Goal: Task Accomplishment & Management: Manage account settings

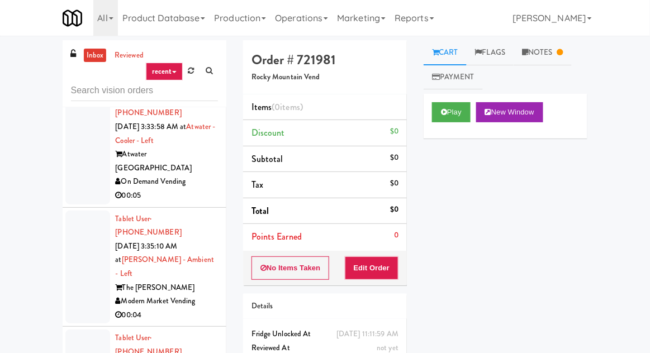
scroll to position [3078, 0]
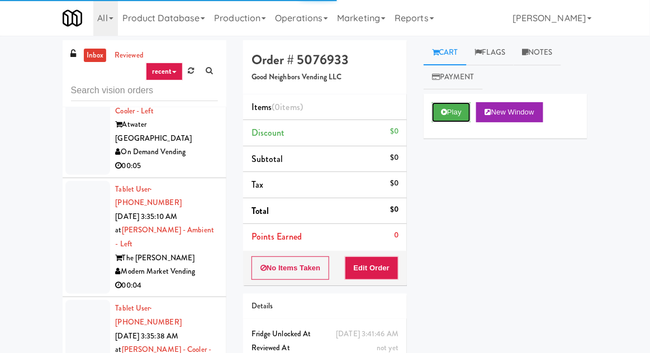
click at [458, 106] on button "Play" at bounding box center [451, 112] width 39 height 20
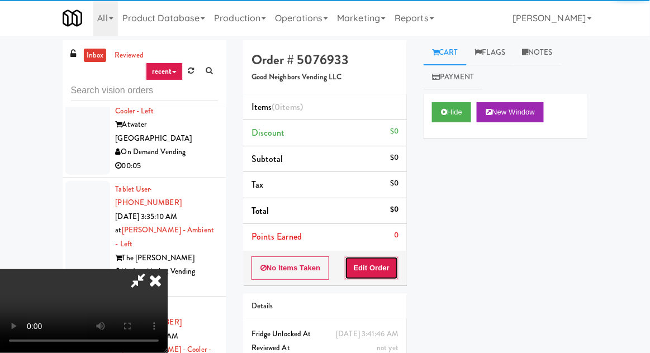
click at [380, 257] on button "Edit Order" at bounding box center [372, 268] width 54 height 23
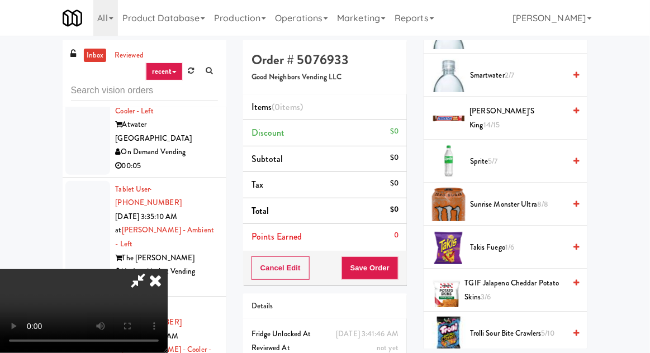
scroll to position [1401, 0]
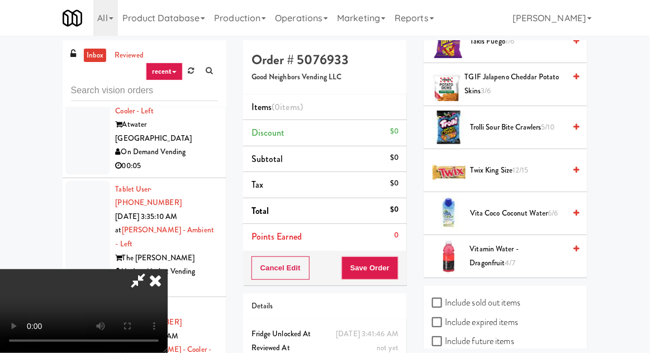
click at [539, 164] on span "Twix King Size 12/15" at bounding box center [517, 171] width 95 height 14
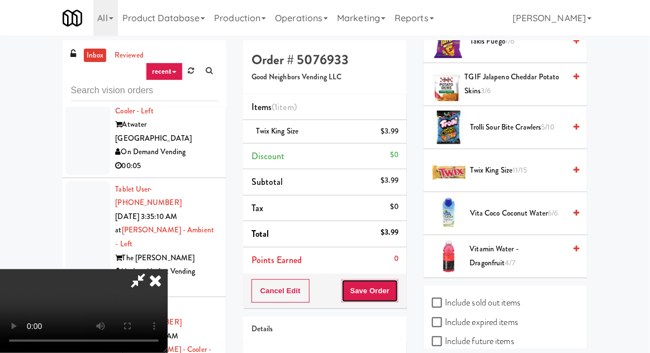
click at [398, 292] on button "Save Order" at bounding box center [370, 291] width 57 height 23
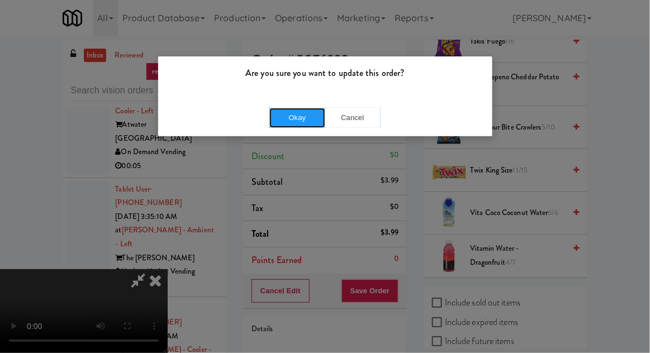
click at [277, 117] on button "Okay" at bounding box center [297, 118] width 56 height 20
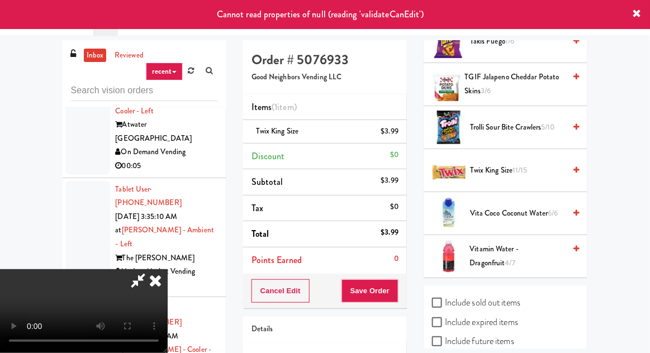
click at [168, 269] on icon at bounding box center [155, 280] width 25 height 22
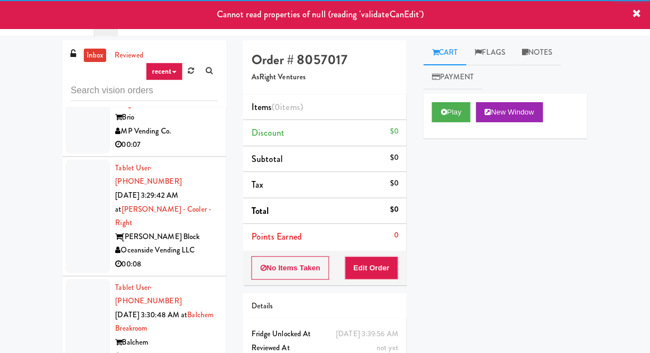
scroll to position [2363, 0]
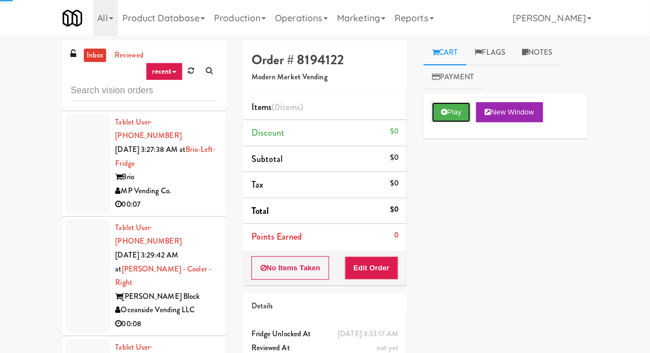
click at [453, 115] on button "Play" at bounding box center [451, 112] width 39 height 20
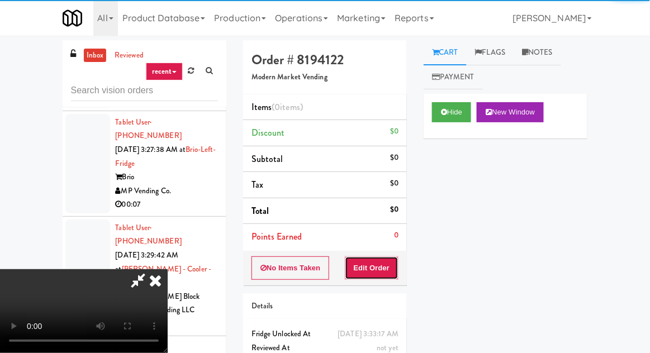
click at [377, 257] on button "Edit Order" at bounding box center [372, 268] width 54 height 23
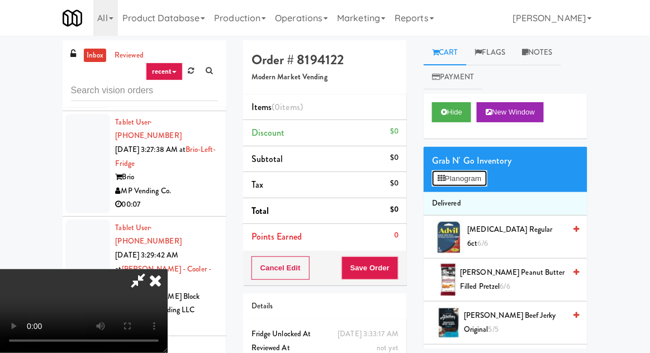
click at [470, 179] on button "Planogram" at bounding box center [459, 178] width 55 height 17
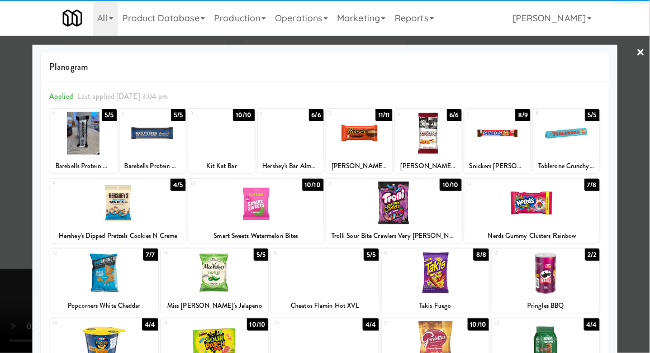
click at [147, 146] on div at bounding box center [153, 133] width 66 height 43
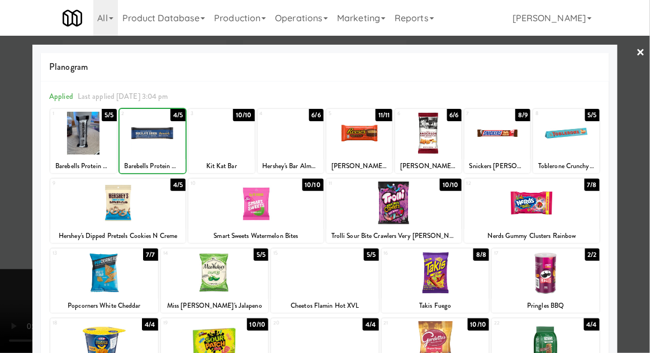
click at [640, 127] on div at bounding box center [325, 176] width 650 height 353
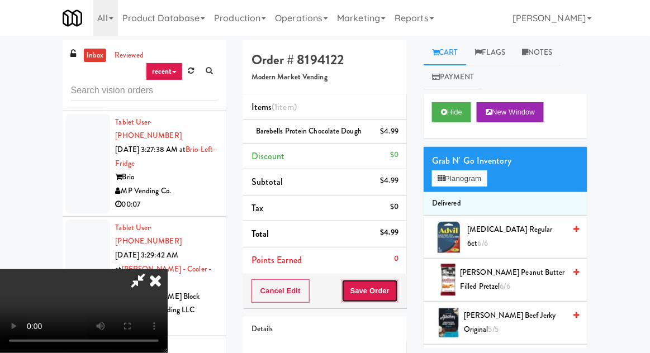
click at [398, 280] on button "Save Order" at bounding box center [370, 291] width 57 height 23
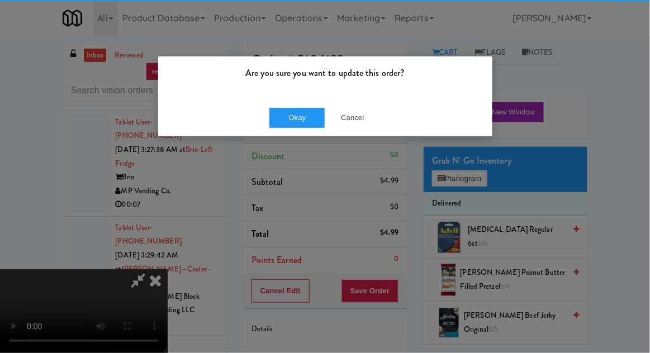
click at [257, 121] on div "Okay Cancel" at bounding box center [325, 117] width 334 height 37
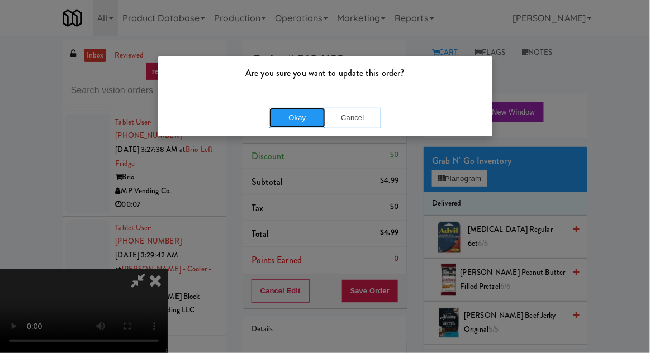
click at [269, 111] on button "Okay" at bounding box center [297, 118] width 56 height 20
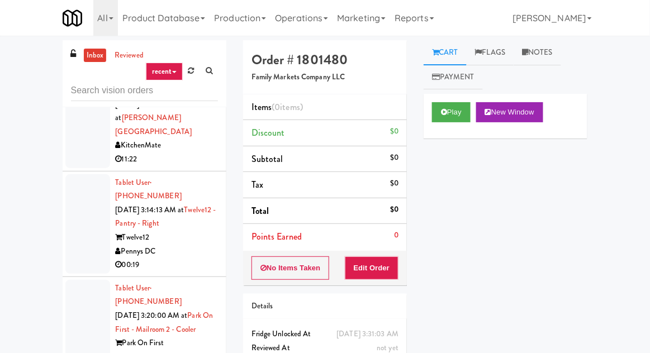
scroll to position [1471, 0]
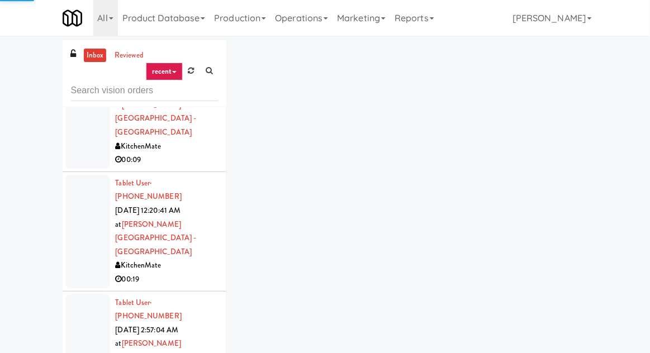
scroll to position [1266, 0]
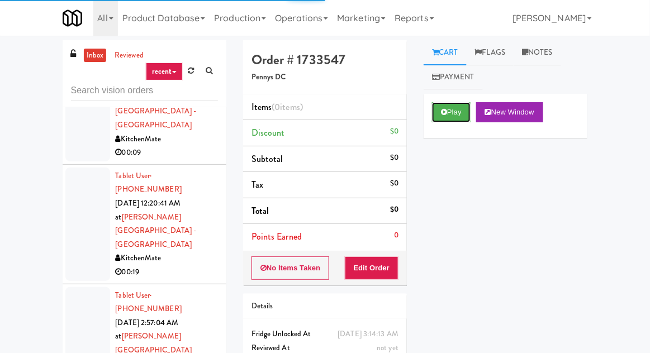
click at [453, 118] on button "Play" at bounding box center [451, 112] width 39 height 20
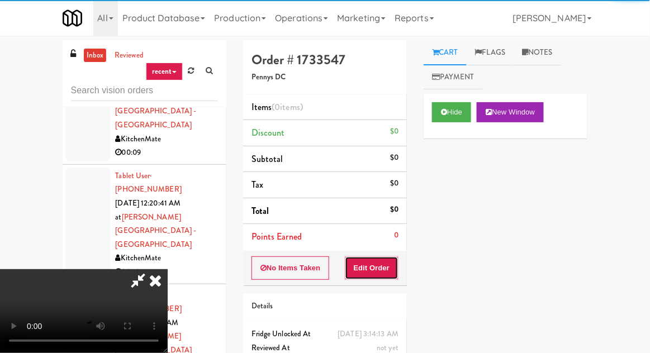
click at [379, 259] on button "Edit Order" at bounding box center [372, 268] width 54 height 23
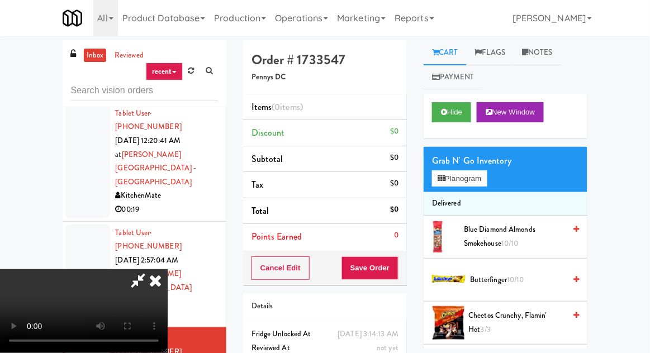
scroll to position [0, 0]
click at [457, 177] on button "Planogram" at bounding box center [459, 178] width 55 height 17
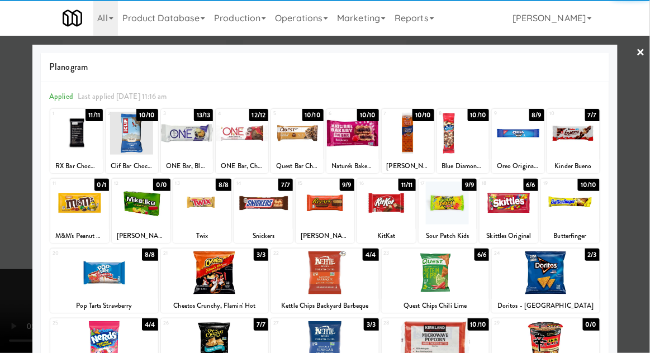
click at [519, 135] on div at bounding box center [518, 133] width 53 height 43
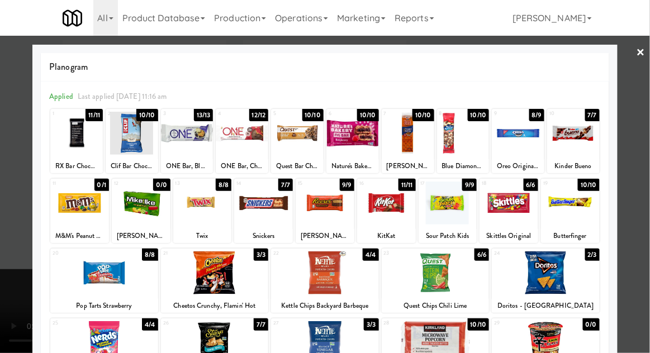
click at [79, 203] on div at bounding box center [79, 203] width 59 height 43
click at [17, 137] on div at bounding box center [325, 176] width 650 height 353
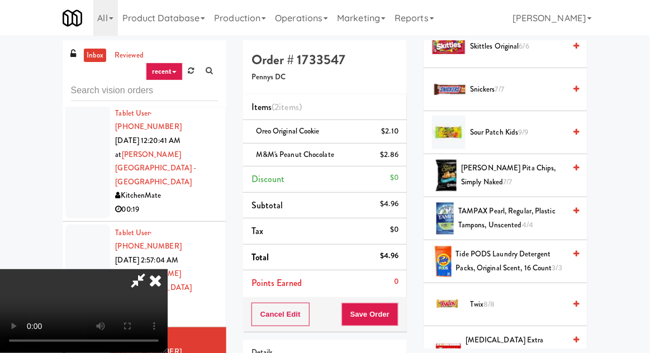
scroll to position [1272, 0]
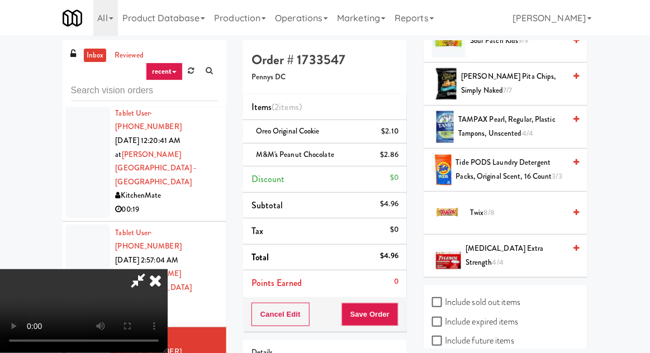
click at [460, 296] on label "Include sold out items" at bounding box center [476, 302] width 88 height 17
click at [445, 299] on input "Include sold out items" at bounding box center [438, 303] width 13 height 9
checkbox input "true"
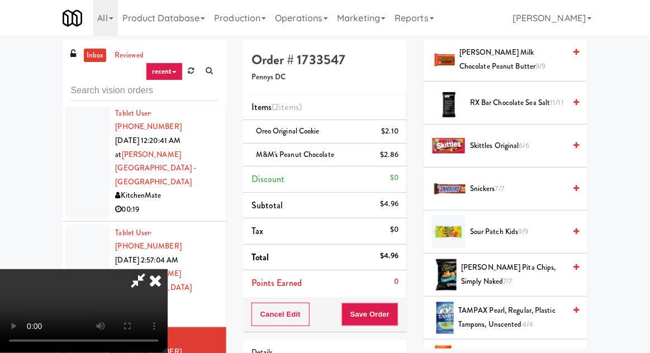
scroll to position [0, 0]
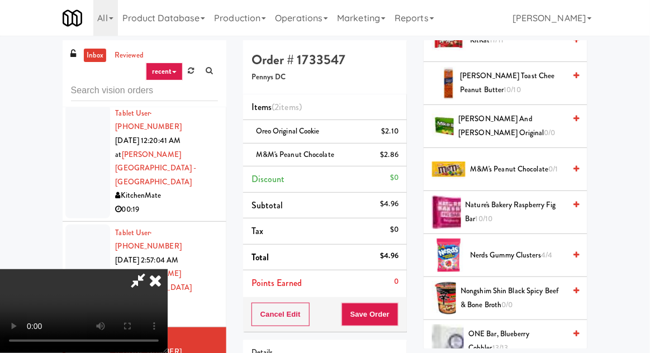
click at [539, 164] on span "M&M's Peanut Chocolate 0/1" at bounding box center [517, 170] width 95 height 14
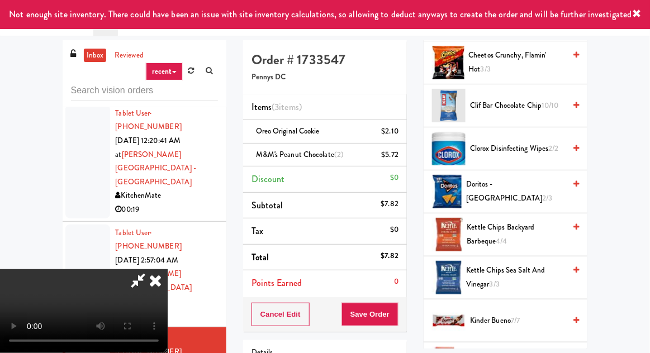
scroll to position [263, 0]
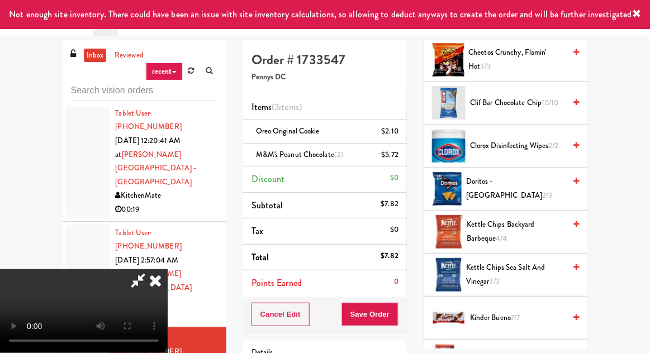
click at [531, 188] on span "Doritos - Cool Ranch 2/3" at bounding box center [515, 188] width 99 height 27
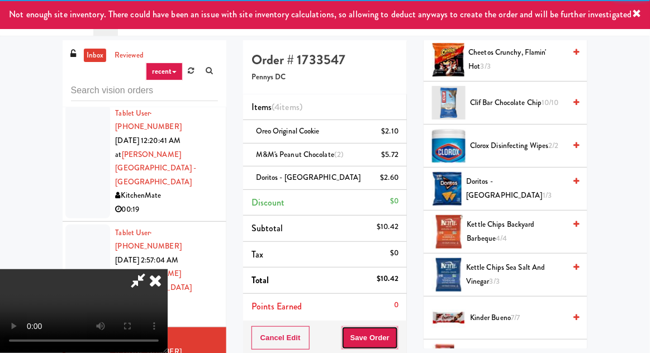
click at [398, 334] on button "Save Order" at bounding box center [370, 337] width 57 height 23
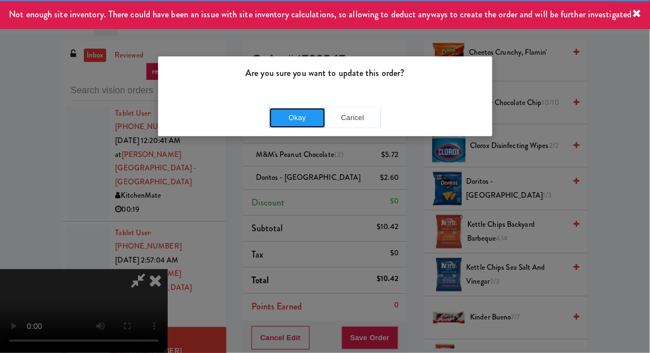
click at [284, 117] on button "Okay" at bounding box center [297, 118] width 56 height 20
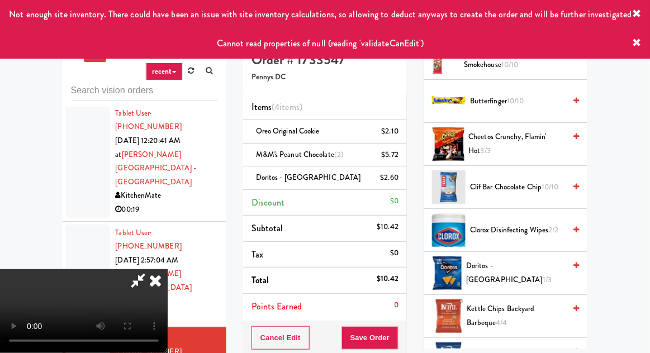
scroll to position [0, 0]
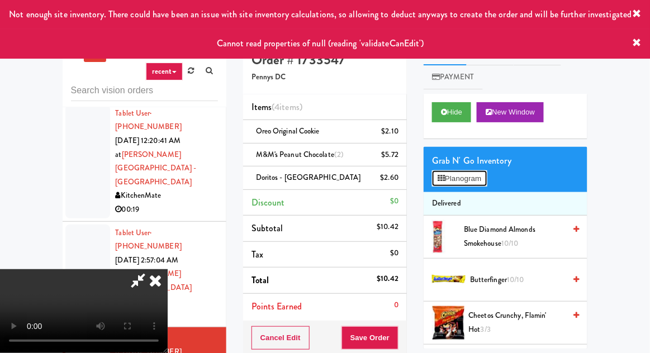
click at [457, 177] on button "Planogram" at bounding box center [459, 178] width 55 height 17
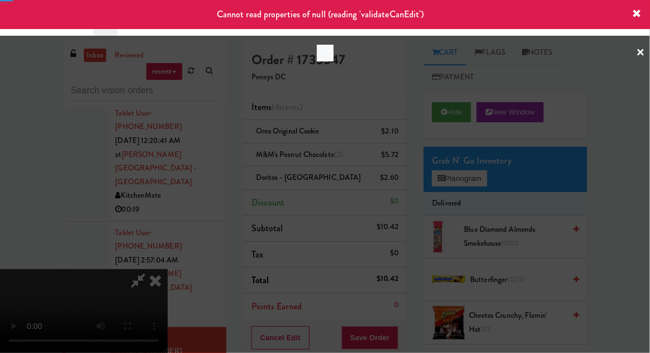
click at [477, 112] on div at bounding box center [325, 176] width 650 height 353
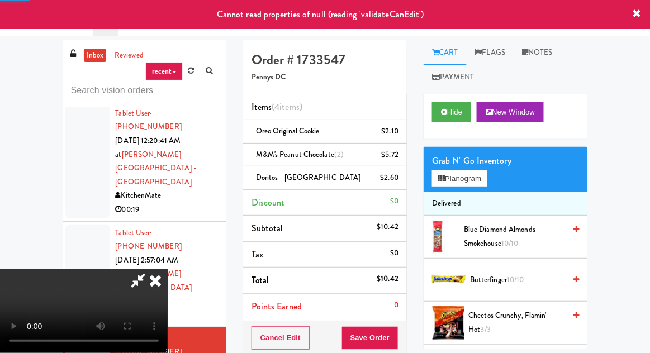
click at [459, 130] on div "Hide New Window" at bounding box center [506, 116] width 164 height 45
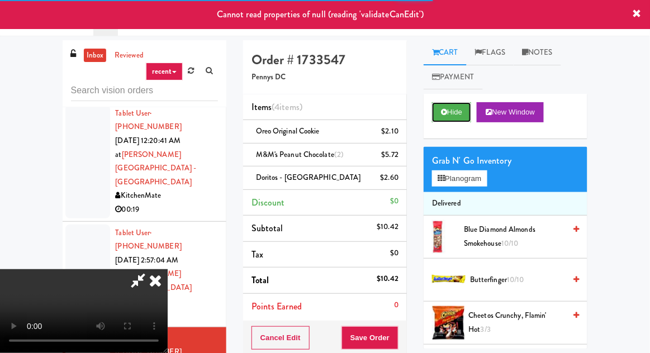
click at [461, 110] on button "Hide" at bounding box center [451, 112] width 39 height 20
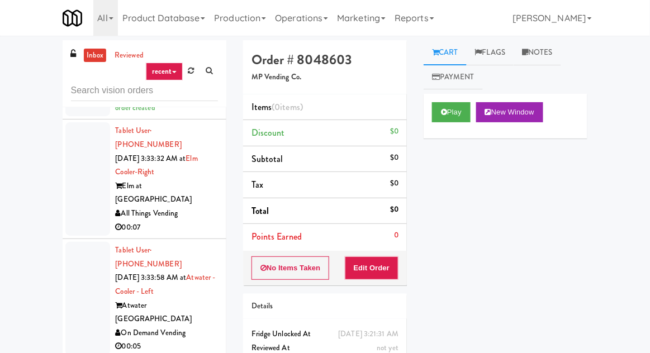
scroll to position [3161, 0]
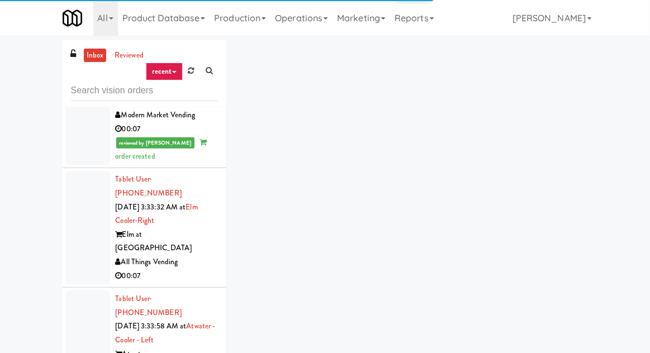
scroll to position [2716, 0]
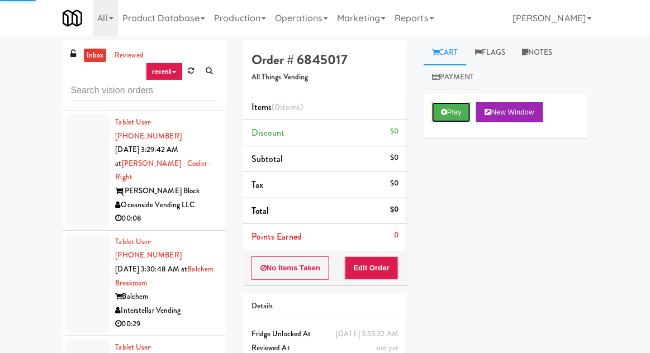
click at [460, 111] on button "Play" at bounding box center [451, 112] width 39 height 20
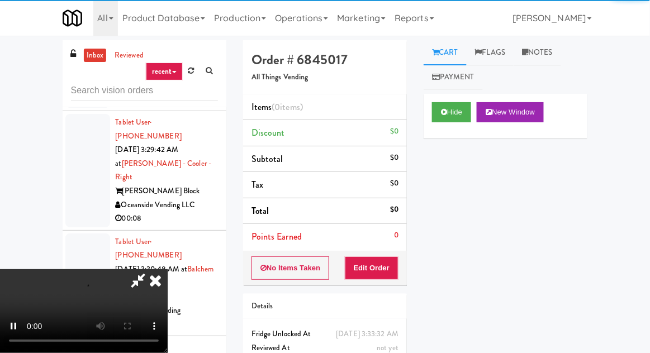
click at [382, 249] on div "Items (0 items ) Discount $0 Subtotal $0 Tax $0 Total $0 Points Earned 0" at bounding box center [325, 172] width 164 height 157
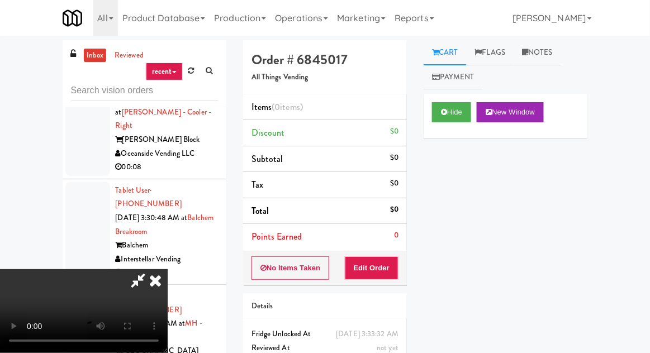
scroll to position [2549, 0]
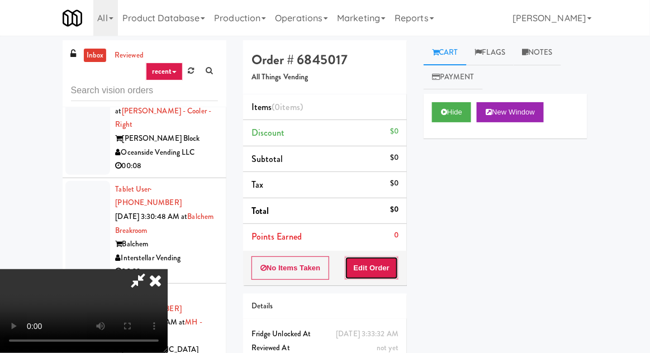
click at [376, 263] on button "Edit Order" at bounding box center [372, 268] width 54 height 23
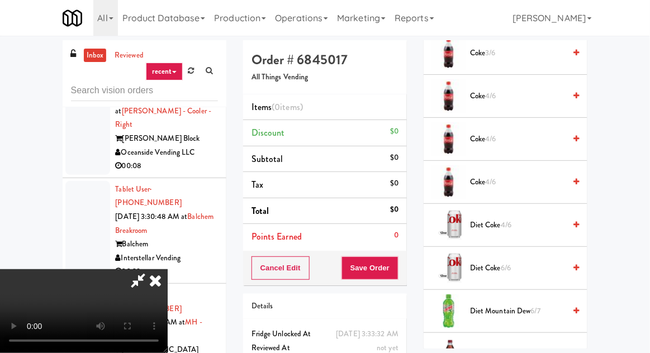
scroll to position [741, 0]
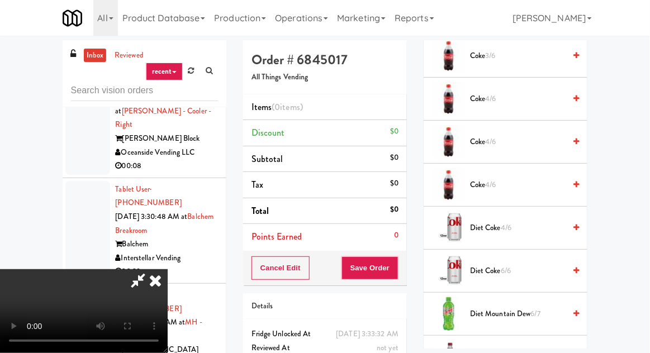
click at [495, 221] on span "Diet Coke 4/6" at bounding box center [517, 228] width 95 height 14
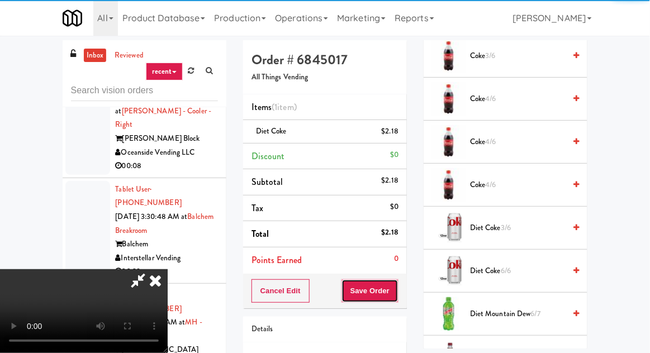
click at [396, 290] on button "Save Order" at bounding box center [370, 291] width 57 height 23
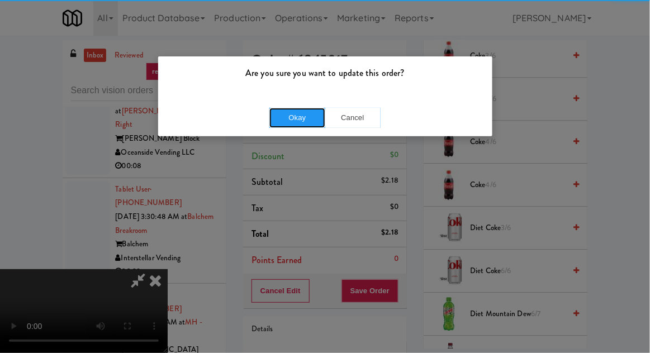
click at [278, 117] on button "Okay" at bounding box center [297, 118] width 56 height 20
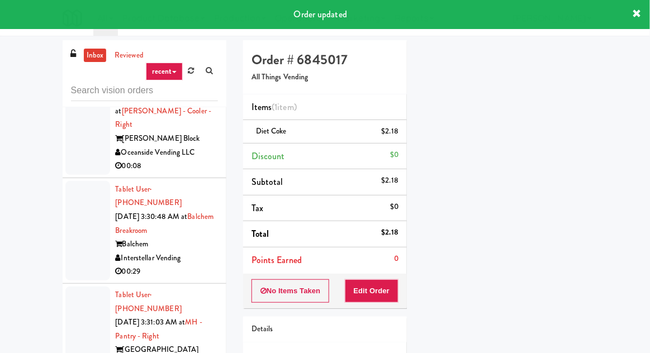
scroll to position [110, 0]
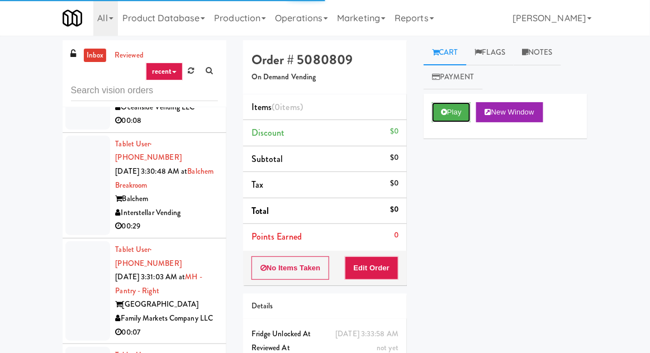
click at [446, 120] on button "Play" at bounding box center [451, 112] width 39 height 20
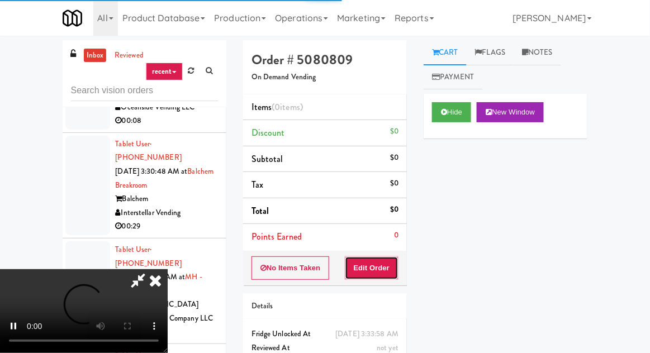
click at [377, 268] on button "Edit Order" at bounding box center [372, 268] width 54 height 23
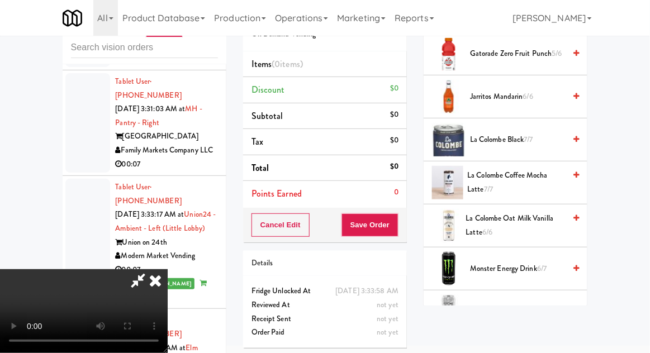
scroll to position [1181, 0]
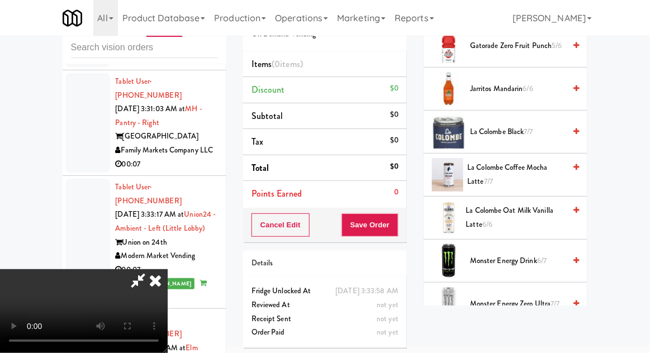
click at [487, 298] on span "Monster Energy Zero Ultra 7/7" at bounding box center [517, 304] width 95 height 14
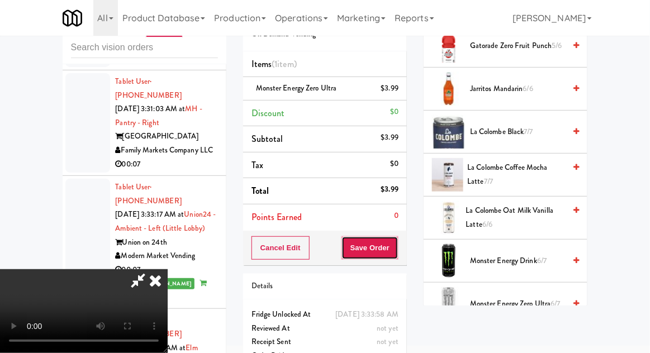
click at [394, 258] on button "Save Order" at bounding box center [370, 247] width 57 height 23
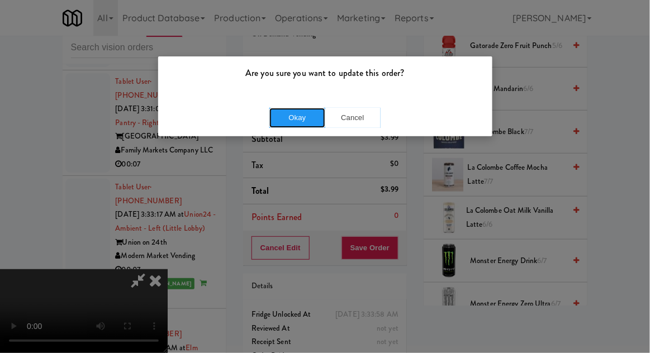
click at [277, 124] on button "Okay" at bounding box center [297, 118] width 56 height 20
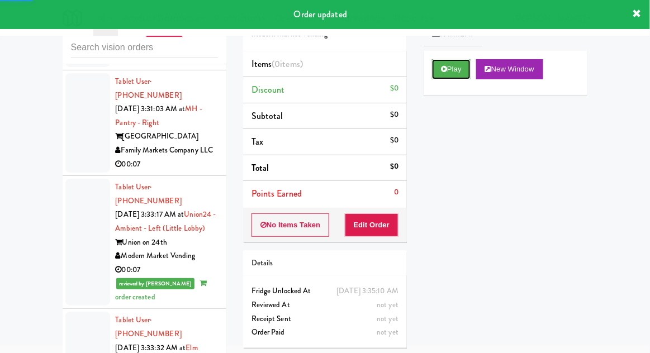
click at [464, 72] on button "Play" at bounding box center [451, 69] width 39 height 20
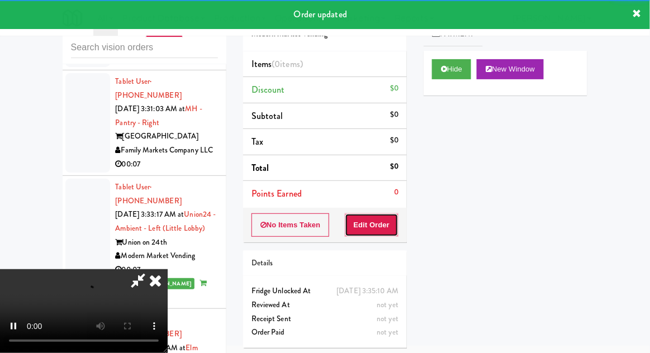
click at [392, 215] on button "Edit Order" at bounding box center [372, 225] width 54 height 23
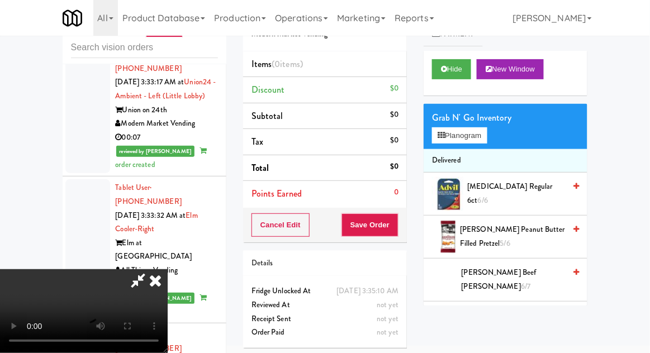
scroll to position [2852, 0]
click at [498, 278] on span "[PERSON_NAME] Beef [PERSON_NAME] 6/7" at bounding box center [514, 279] width 104 height 27
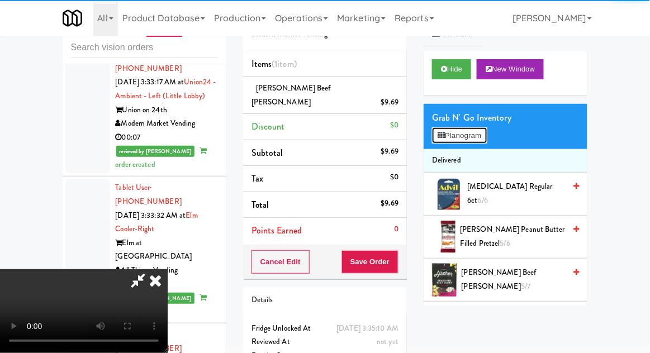
click at [463, 143] on button "Planogram" at bounding box center [459, 135] width 55 height 17
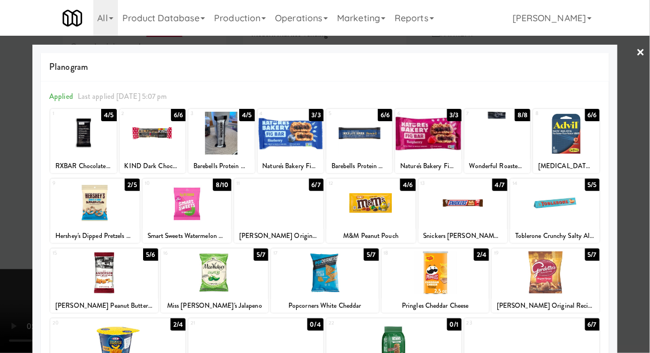
click at [30, 249] on div at bounding box center [325, 176] width 650 height 353
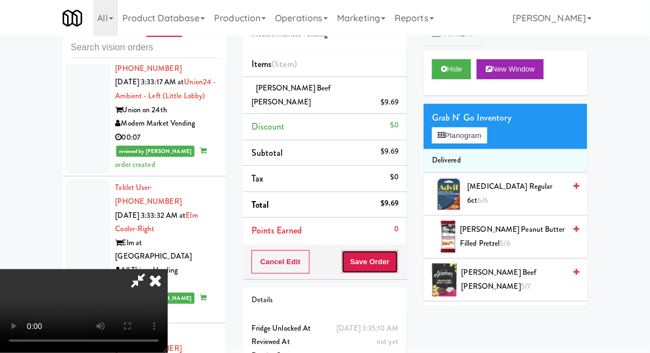
click at [397, 254] on button "Save Order" at bounding box center [370, 261] width 57 height 23
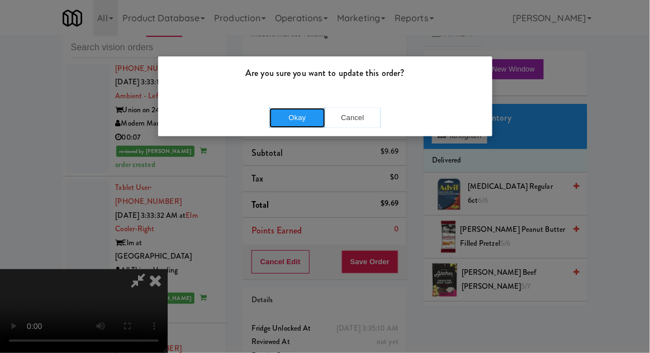
click at [274, 120] on button "Okay" at bounding box center [297, 118] width 56 height 20
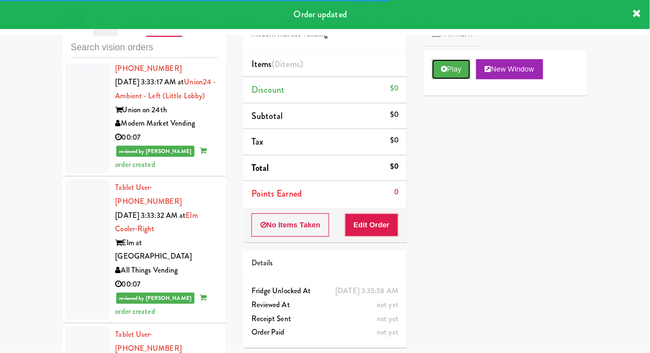
click at [453, 75] on button "Play" at bounding box center [451, 69] width 39 height 20
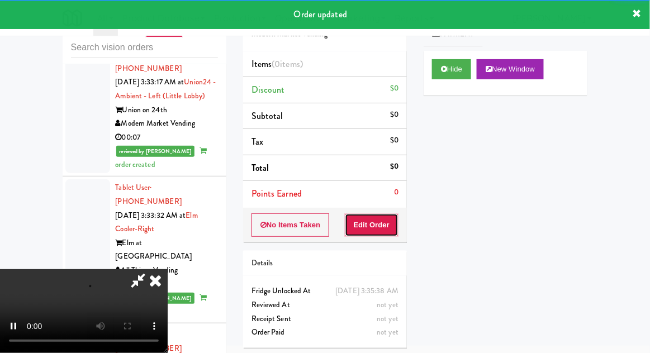
click at [384, 220] on button "Edit Order" at bounding box center [372, 225] width 54 height 23
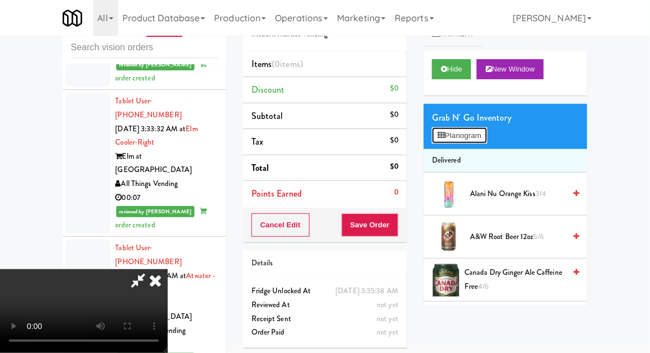
click at [475, 137] on button "Planogram" at bounding box center [459, 135] width 55 height 17
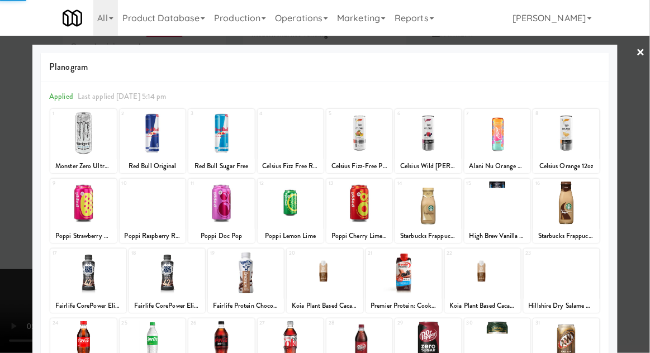
scroll to position [141, 0]
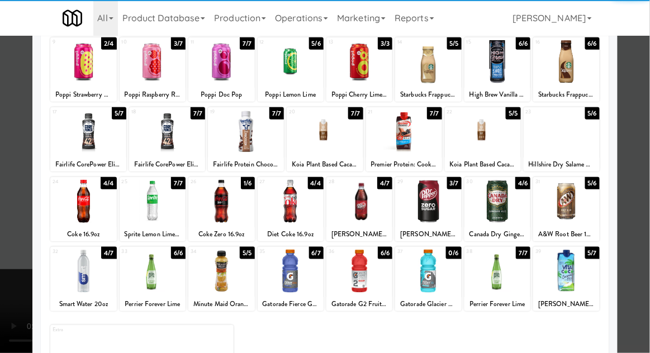
click at [285, 282] on div at bounding box center [291, 271] width 66 height 43
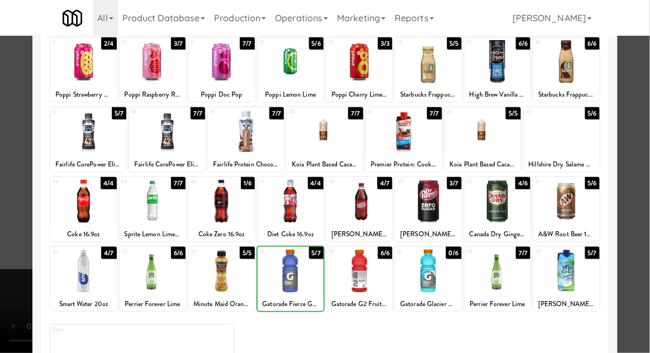
click at [639, 177] on div at bounding box center [325, 176] width 650 height 353
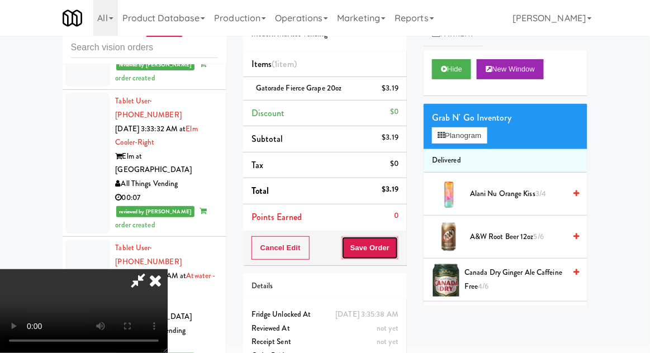
click at [397, 251] on button "Save Order" at bounding box center [370, 247] width 57 height 23
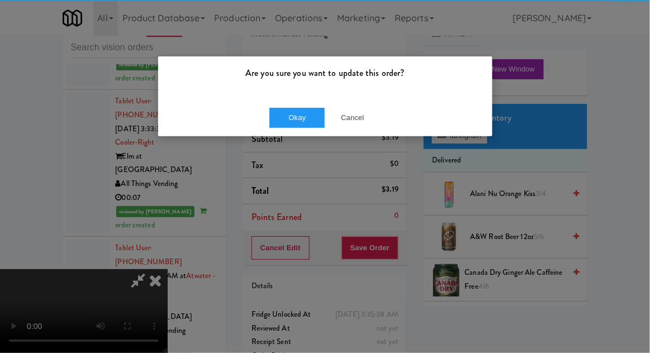
click at [273, 132] on div "Okay Cancel" at bounding box center [325, 117] width 334 height 37
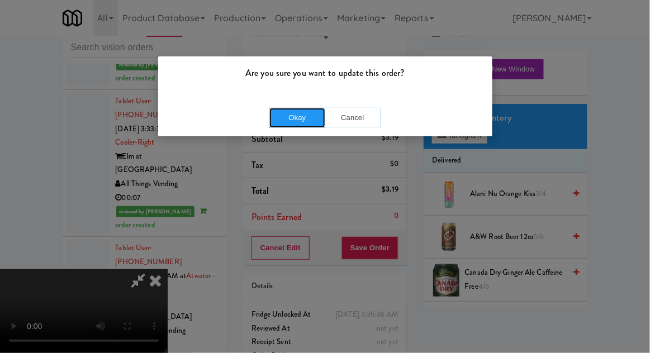
click at [275, 115] on button "Okay" at bounding box center [297, 118] width 56 height 20
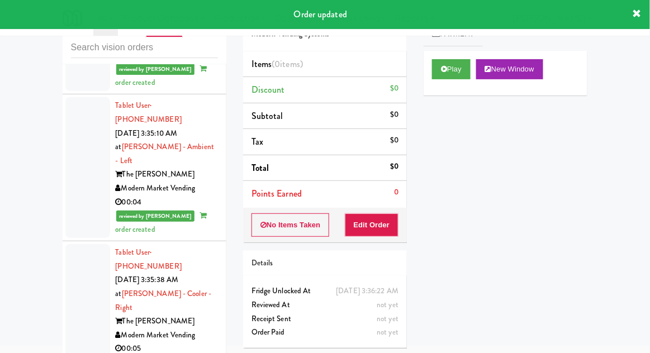
scroll to position [3108, 0]
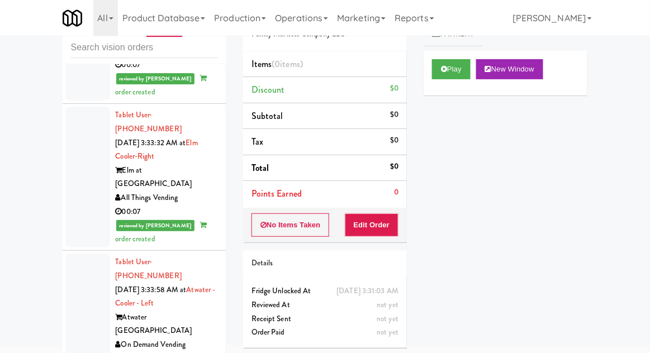
scroll to position [2936, 0]
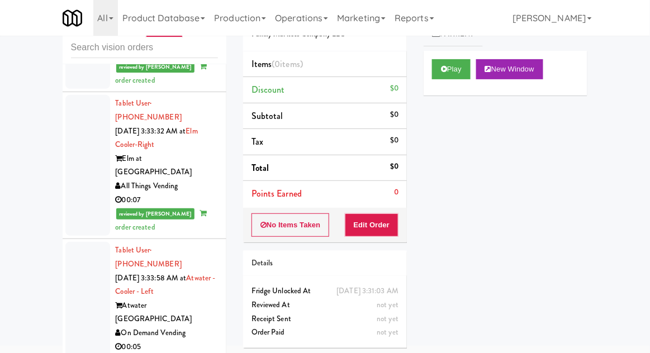
click at [467, 77] on button "Play" at bounding box center [451, 69] width 39 height 20
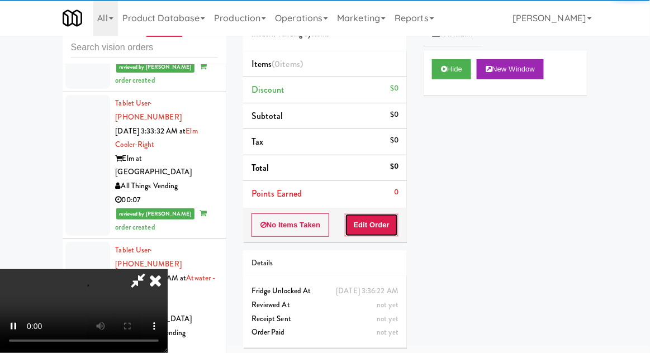
click at [388, 221] on button "Edit Order" at bounding box center [372, 225] width 54 height 23
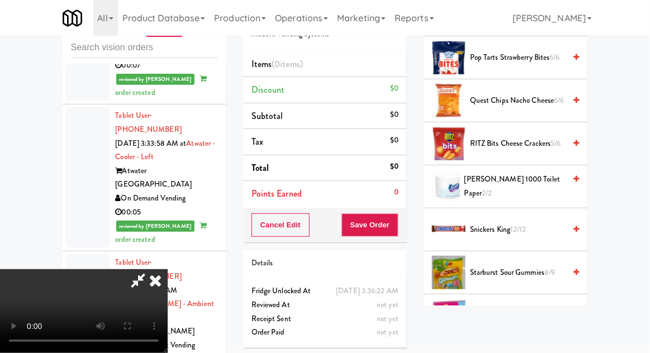
scroll to position [656, 0]
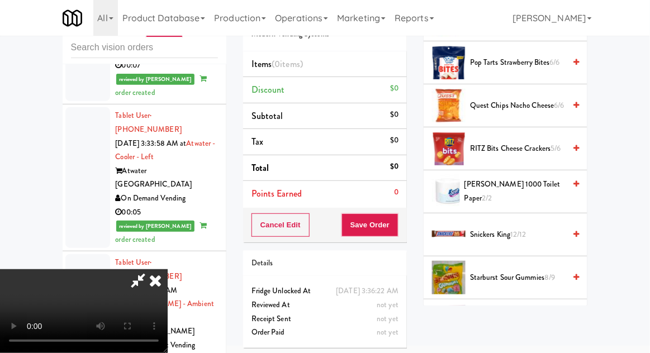
click at [535, 228] on span "Snickers King 12/12" at bounding box center [517, 235] width 95 height 14
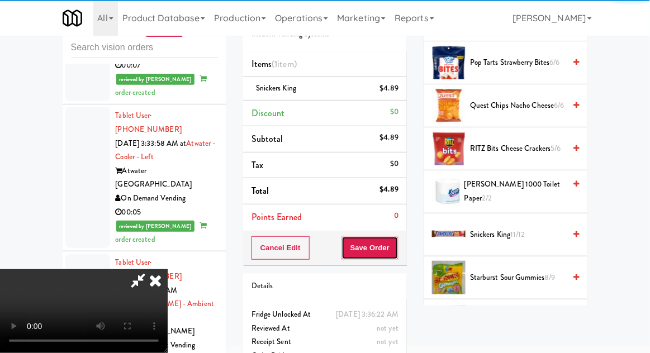
click at [397, 248] on button "Save Order" at bounding box center [370, 247] width 57 height 23
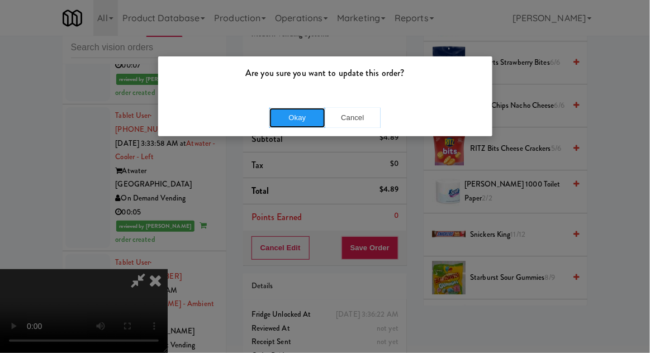
click at [286, 116] on button "Okay" at bounding box center [297, 118] width 56 height 20
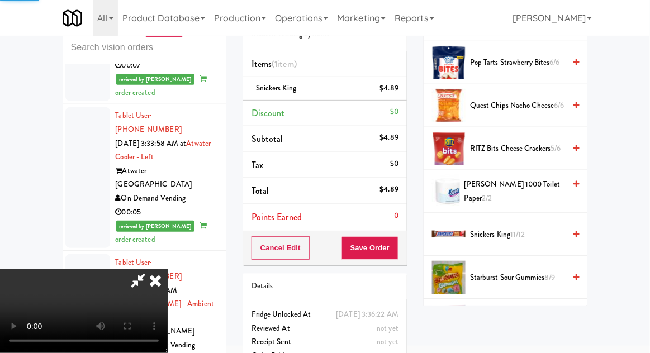
scroll to position [110, 0]
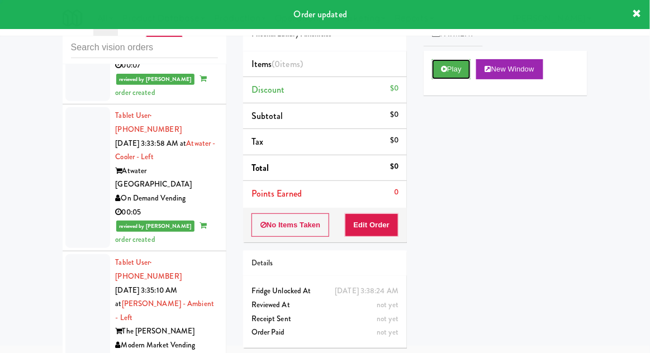
click at [454, 77] on button "Play" at bounding box center [451, 69] width 39 height 20
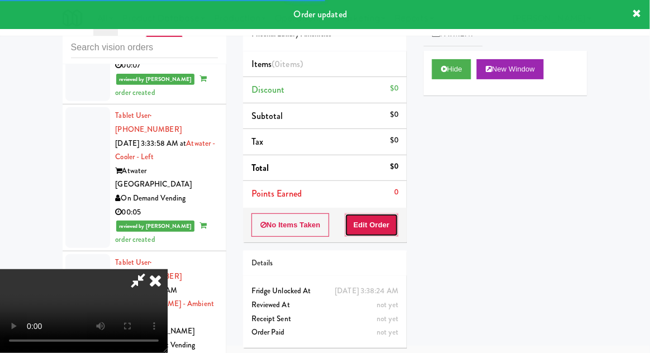
click at [385, 228] on button "Edit Order" at bounding box center [372, 225] width 54 height 23
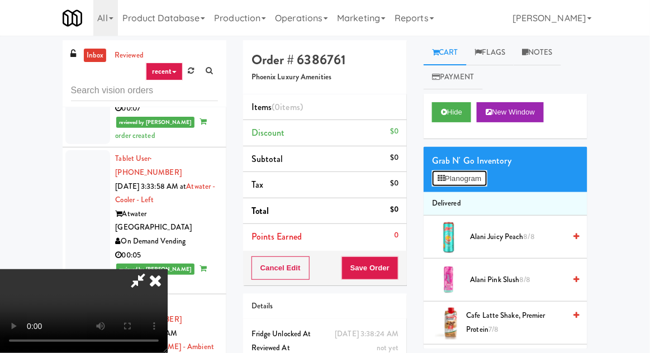
click at [479, 173] on button "Planogram" at bounding box center [459, 178] width 55 height 17
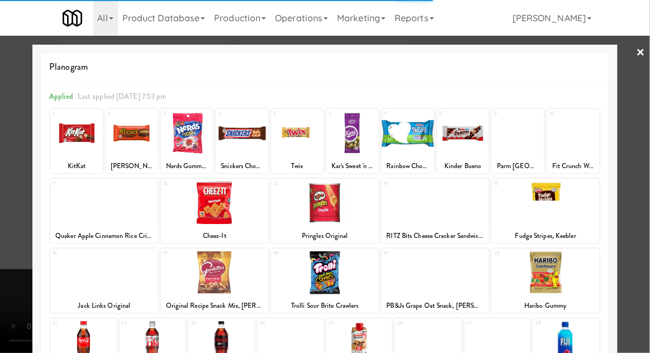
scroll to position [141, 0]
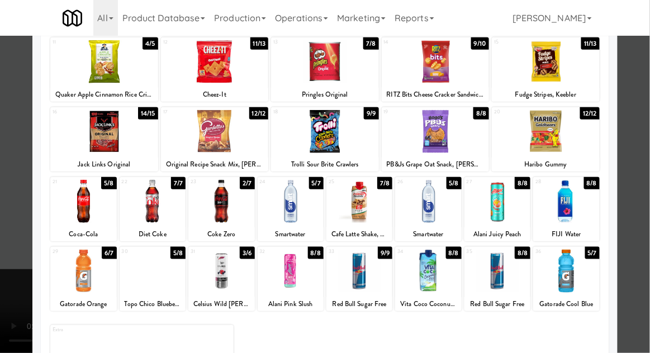
click at [372, 212] on div at bounding box center [359, 201] width 66 height 43
click at [145, 283] on div at bounding box center [153, 271] width 66 height 43
click at [9, 177] on div at bounding box center [325, 176] width 650 height 353
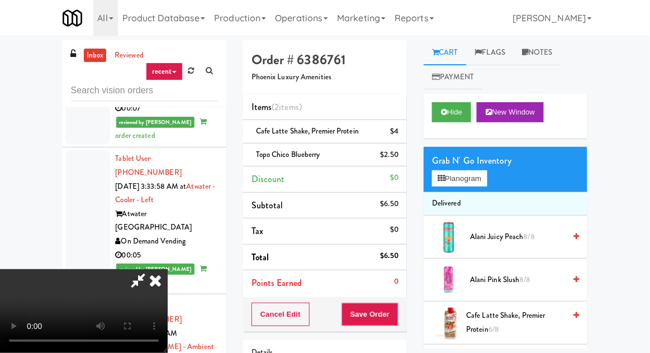
click at [406, 312] on div "Cancel Edit Save Order" at bounding box center [325, 314] width 164 height 35
click at [397, 312] on button "Save Order" at bounding box center [370, 314] width 57 height 23
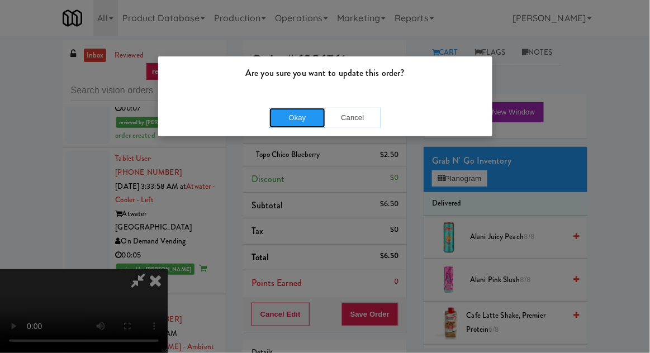
click at [287, 124] on button "Okay" at bounding box center [297, 118] width 56 height 20
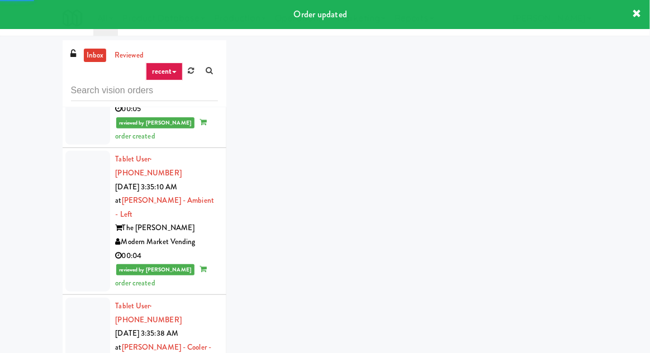
scroll to position [3216, 0]
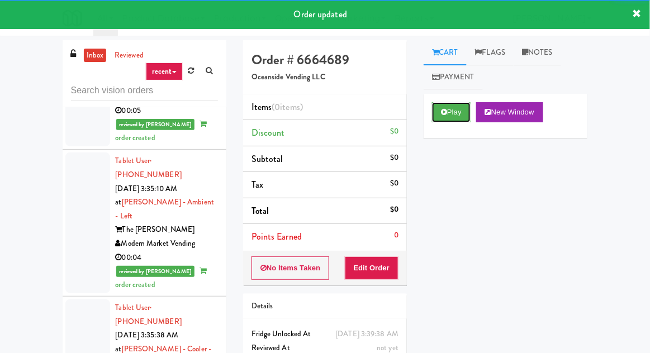
click at [448, 112] on button "Play" at bounding box center [451, 112] width 39 height 20
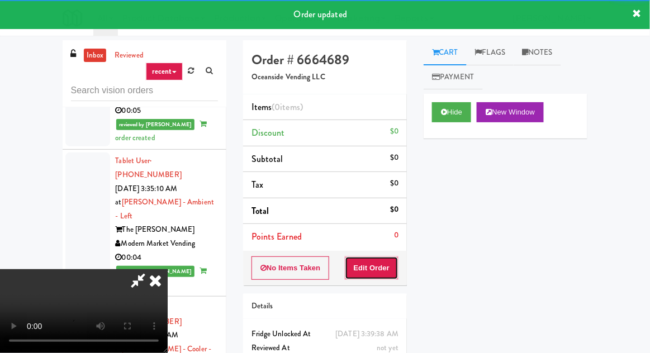
click at [382, 257] on button "Edit Order" at bounding box center [372, 268] width 54 height 23
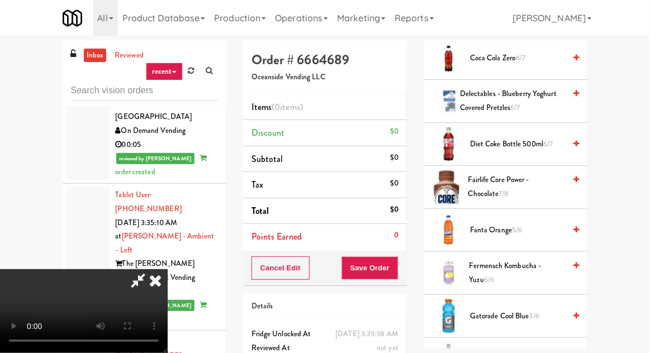
scroll to position [524, 0]
click at [522, 224] on span "5/6" at bounding box center [517, 229] width 10 height 11
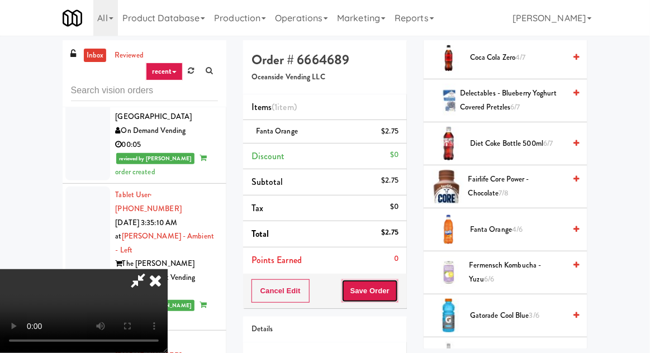
click at [399, 291] on button "Save Order" at bounding box center [370, 291] width 57 height 23
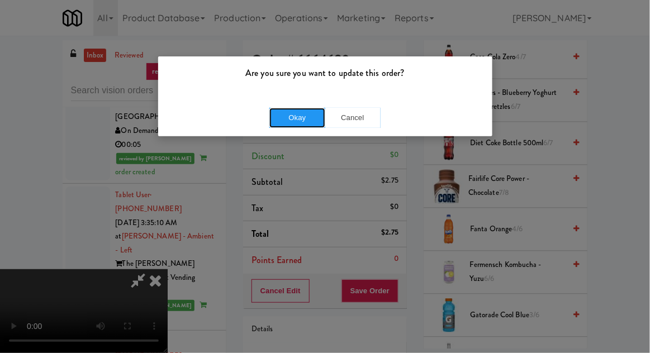
click at [280, 115] on button "Okay" at bounding box center [297, 118] width 56 height 20
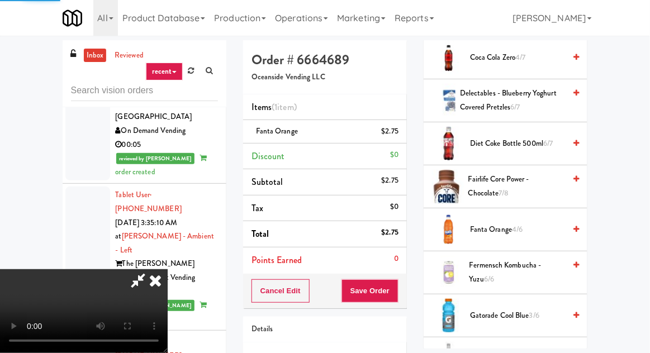
scroll to position [110, 0]
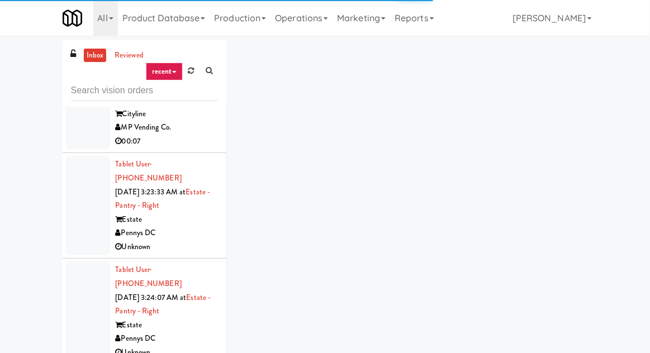
scroll to position [1818, 0]
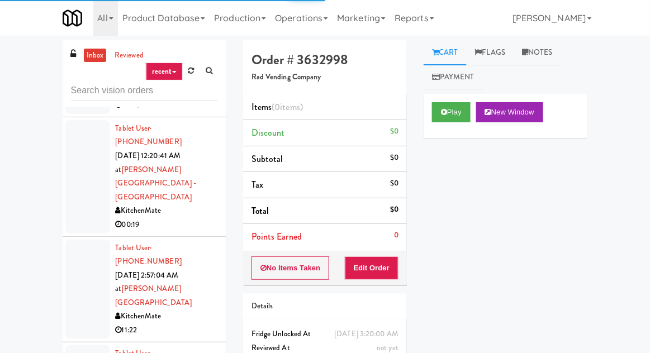
scroll to position [1314, 0]
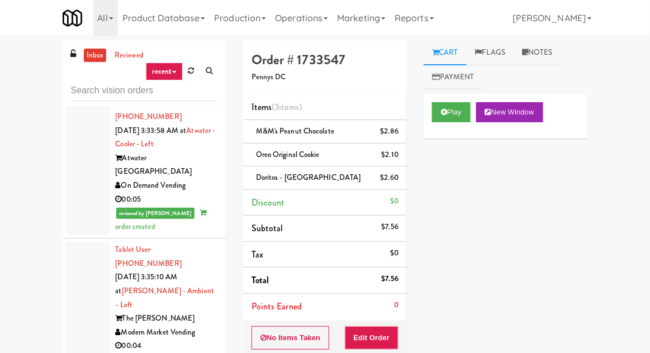
scroll to position [3260, 0]
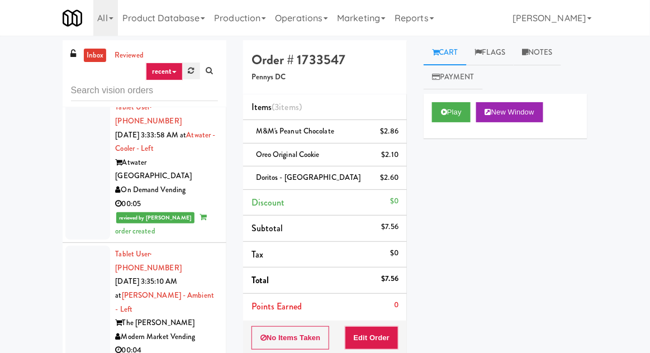
click at [189, 74] on link at bounding box center [191, 71] width 17 height 17
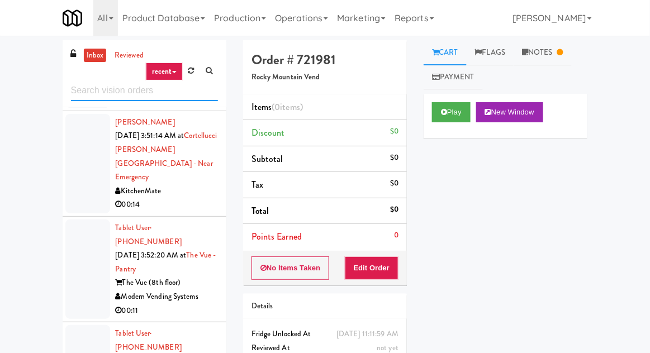
scroll to position [2315, 0]
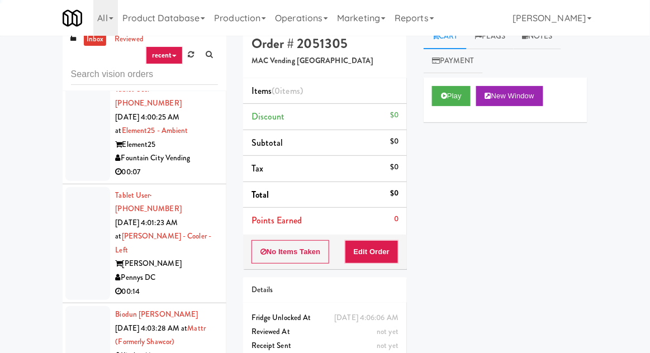
scroll to position [43, 0]
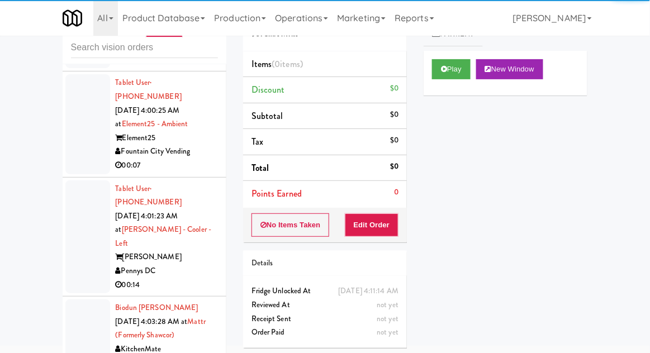
scroll to position [2294, 0]
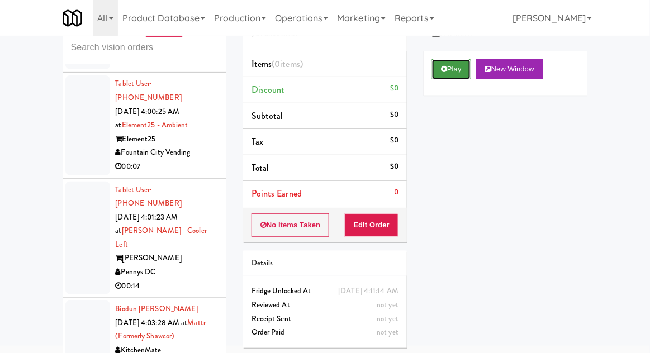
click at [468, 74] on button "Play" at bounding box center [451, 69] width 39 height 20
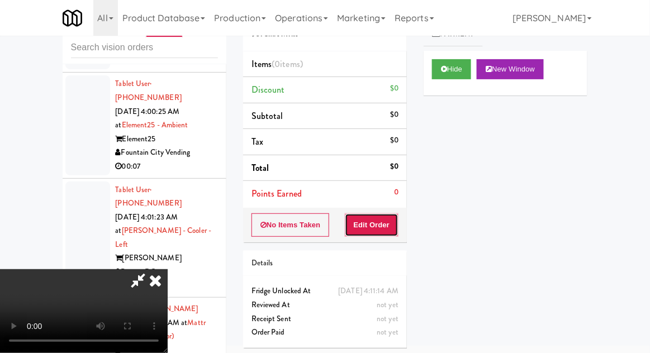
click at [376, 232] on button "Edit Order" at bounding box center [372, 225] width 54 height 23
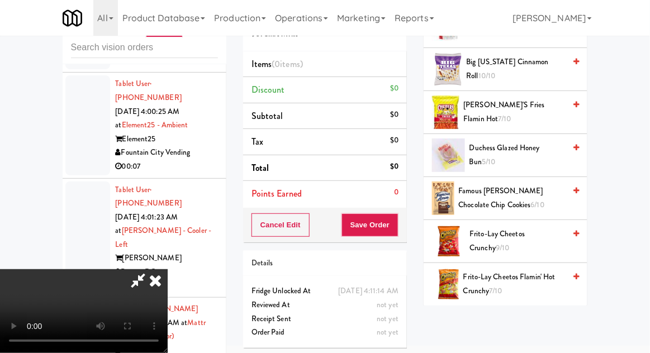
scroll to position [241, 0]
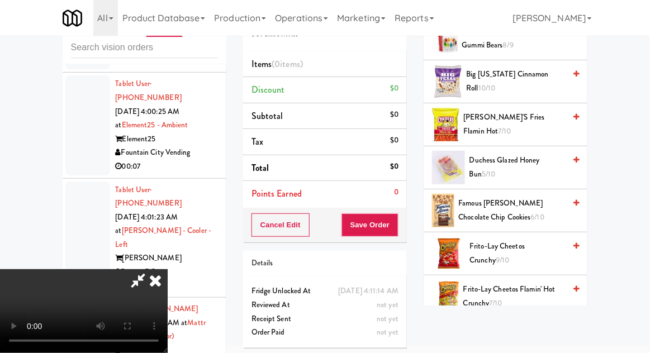
click at [511, 126] on span "7/10" at bounding box center [505, 131] width 13 height 11
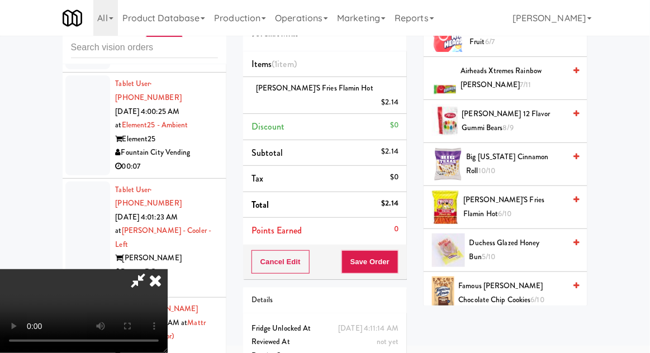
scroll to position [0, 0]
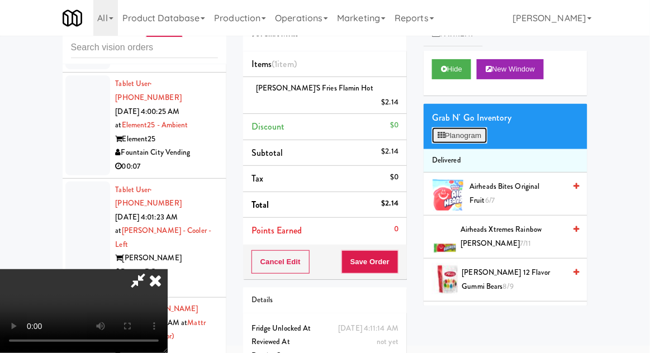
click at [482, 130] on button "Planogram" at bounding box center [459, 135] width 55 height 17
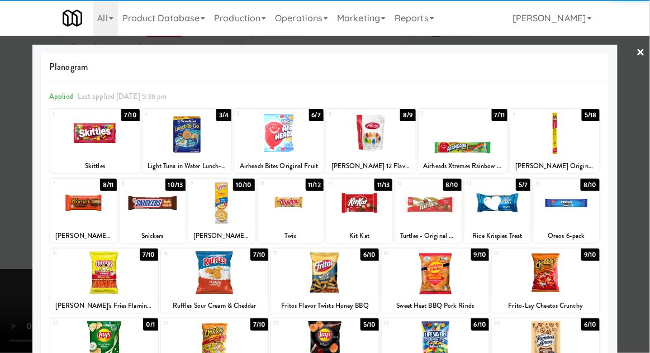
click at [436, 212] on div at bounding box center [428, 203] width 66 height 43
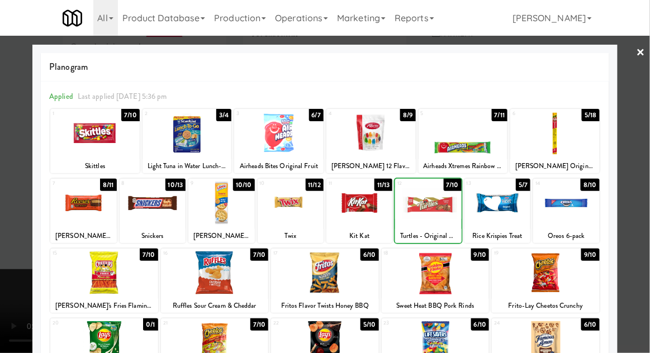
click at [21, 171] on div at bounding box center [325, 176] width 650 height 353
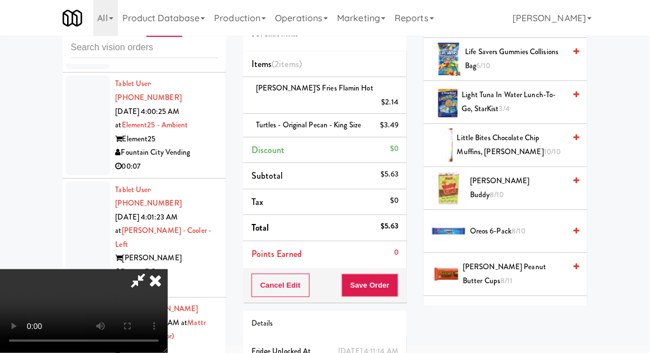
scroll to position [738, 0]
click at [491, 224] on span "Oreos 6-pack 8/10" at bounding box center [517, 231] width 95 height 14
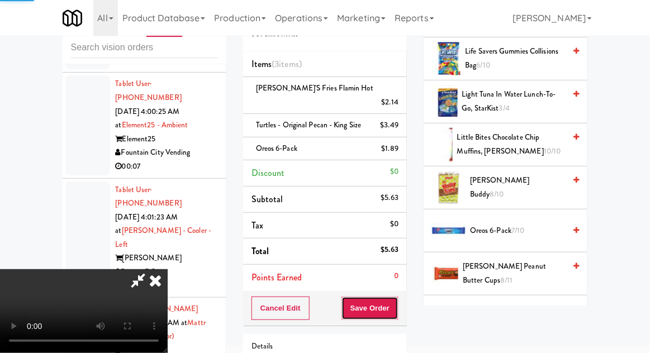
click at [395, 297] on button "Save Order" at bounding box center [370, 308] width 57 height 23
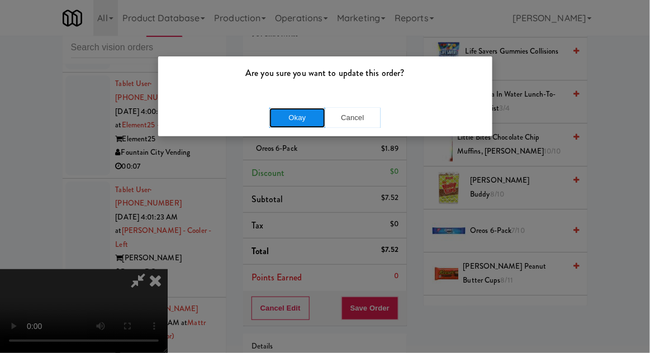
click at [289, 119] on button "Okay" at bounding box center [297, 118] width 56 height 20
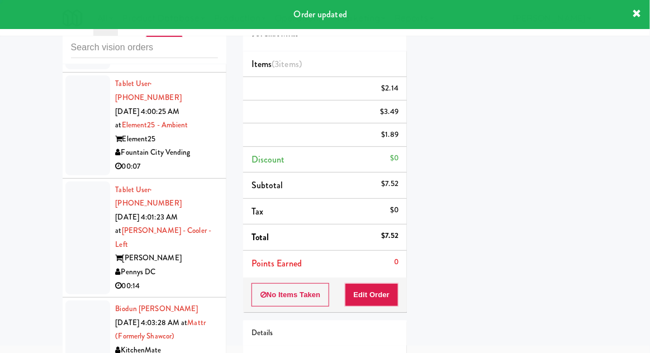
scroll to position [0, 0]
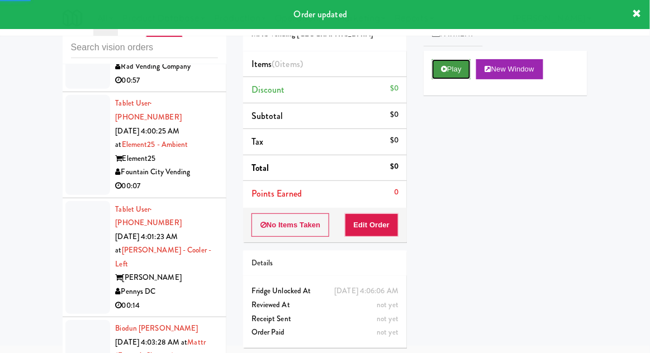
click at [453, 65] on button "Play" at bounding box center [451, 69] width 39 height 20
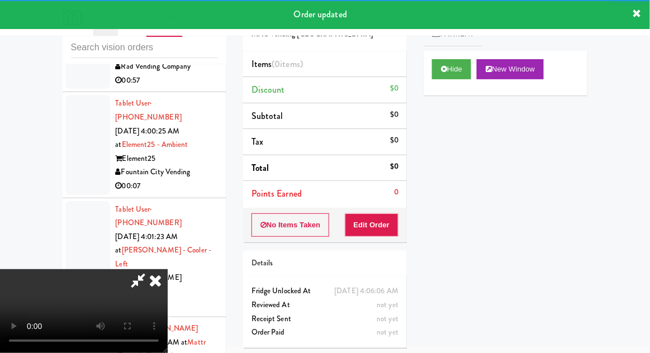
click at [382, 206] on div "Items (0 items ) Discount $0 Subtotal $0 Tax $0 Total $0 Points Earned 0" at bounding box center [325, 129] width 164 height 157
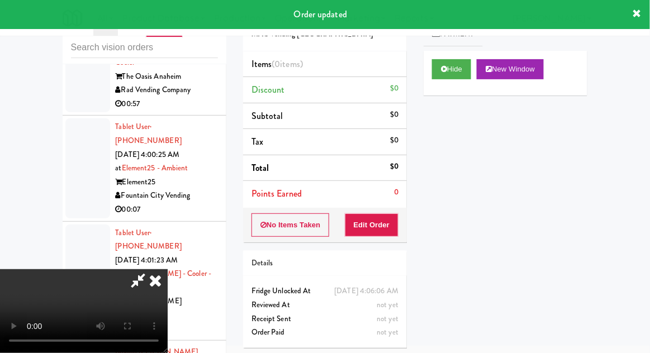
scroll to position [2247, 0]
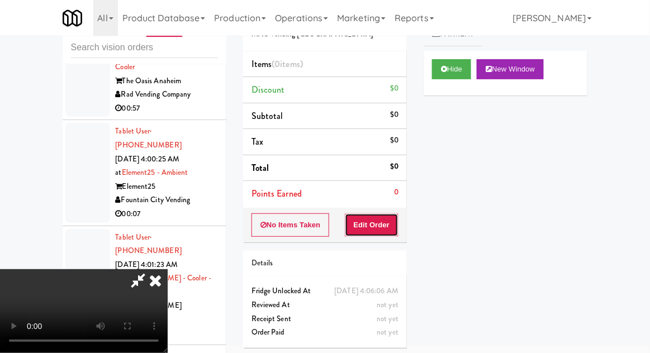
click at [397, 220] on button "Edit Order" at bounding box center [372, 225] width 54 height 23
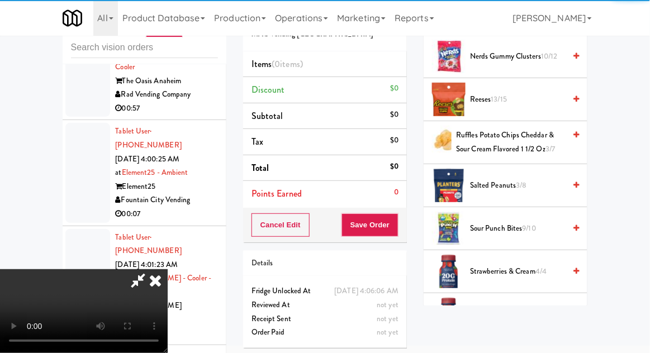
scroll to position [972, 0]
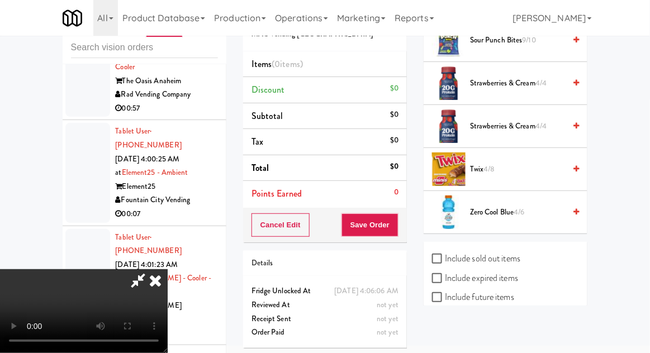
click at [522, 163] on span "Twix 4/8" at bounding box center [517, 170] width 95 height 14
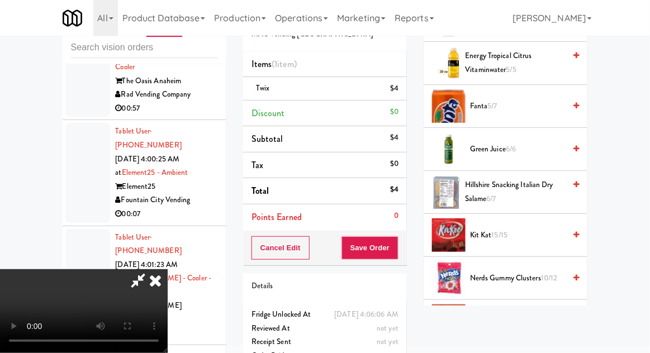
scroll to position [560, 0]
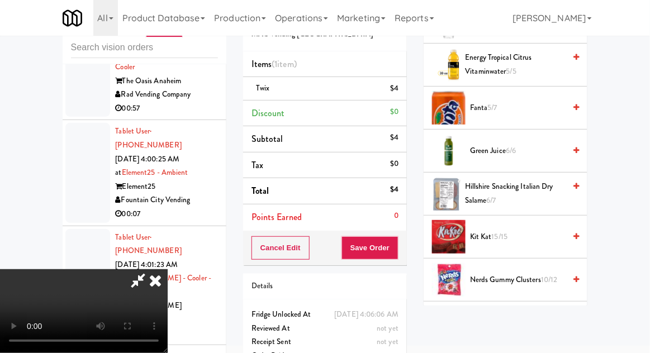
click at [492, 273] on span "Nerds Gummy Clusters 10/12" at bounding box center [517, 280] width 95 height 14
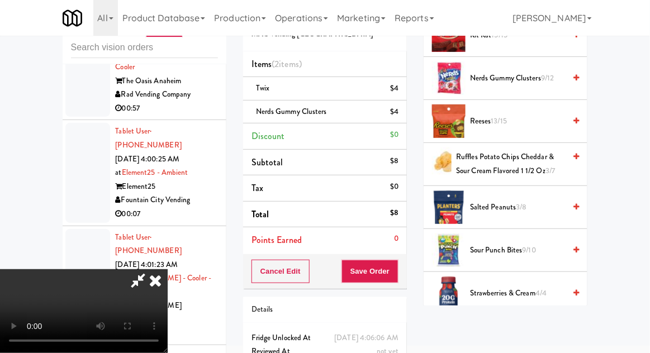
scroll to position [769, 0]
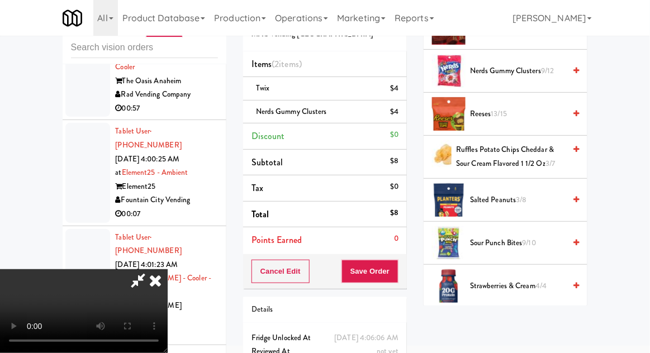
click at [519, 155] on span "Ruffles Potato Chips Cheddar & Sour Cream Flavored 1 1/2 Oz 3/7" at bounding box center [510, 156] width 109 height 27
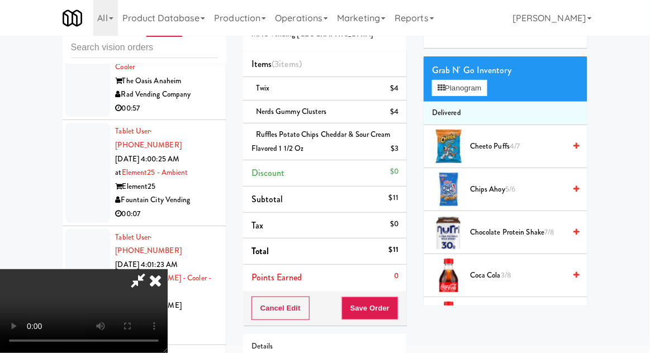
scroll to position [48, 0]
click at [527, 146] on span "Cheeto Puffs 4/7" at bounding box center [517, 147] width 95 height 14
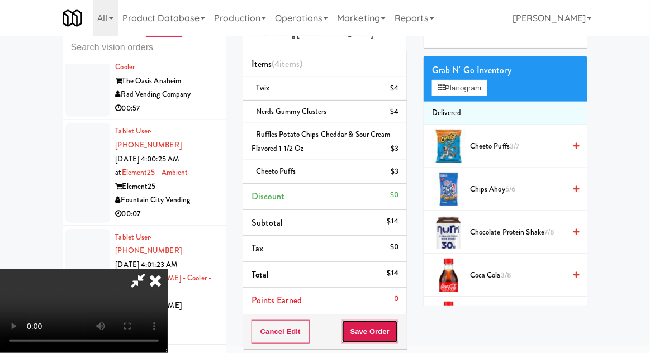
click at [397, 326] on button "Save Order" at bounding box center [370, 331] width 57 height 23
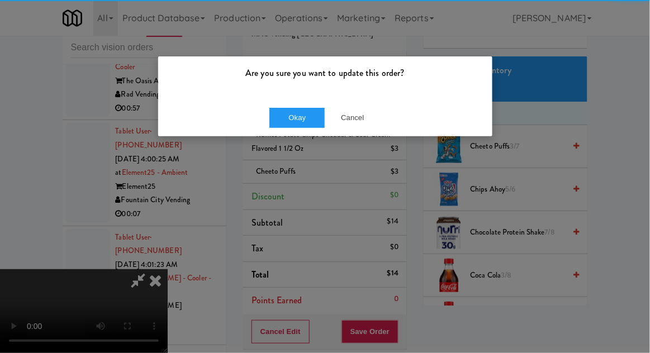
click at [277, 135] on div "Okay Cancel" at bounding box center [325, 117] width 334 height 37
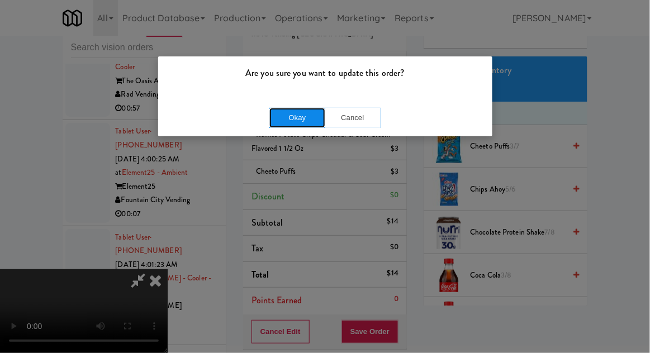
click at [278, 127] on button "Okay" at bounding box center [297, 118] width 56 height 20
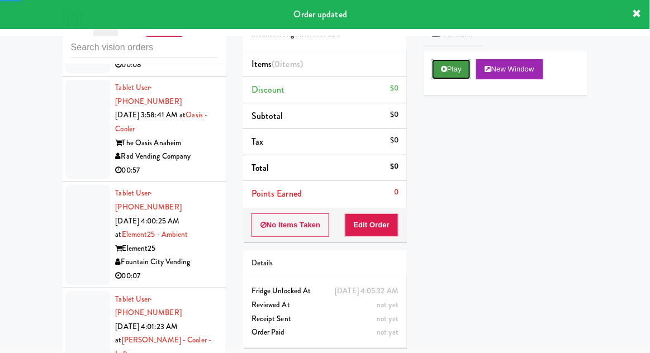
click at [451, 75] on button "Play" at bounding box center [451, 69] width 39 height 20
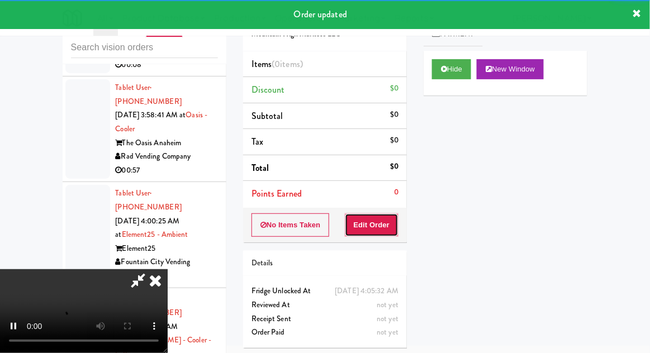
click at [384, 230] on button "Edit Order" at bounding box center [372, 225] width 54 height 23
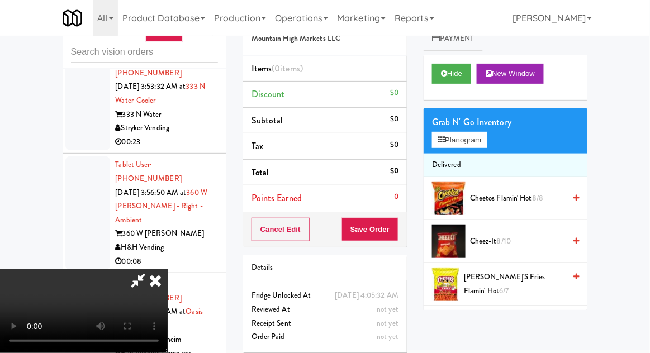
click at [481, 125] on div "Grab N' Go Inventory" at bounding box center [505, 122] width 147 height 17
click at [470, 138] on button "Planogram" at bounding box center [459, 140] width 55 height 17
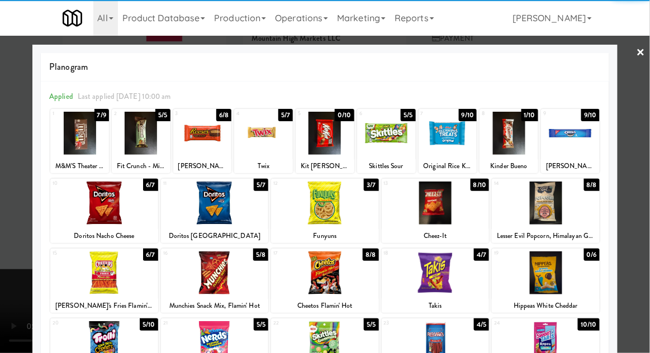
click at [453, 202] on div at bounding box center [436, 203] width 108 height 43
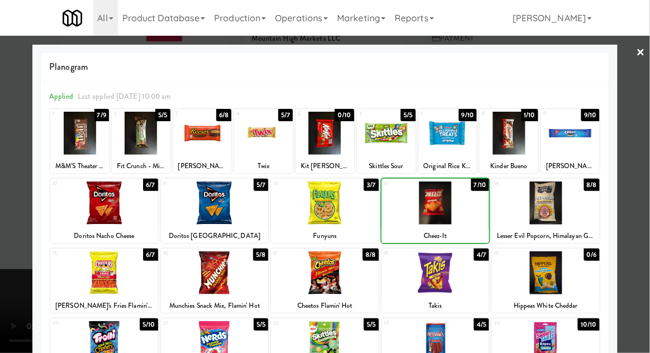
click at [21, 125] on div at bounding box center [325, 176] width 650 height 353
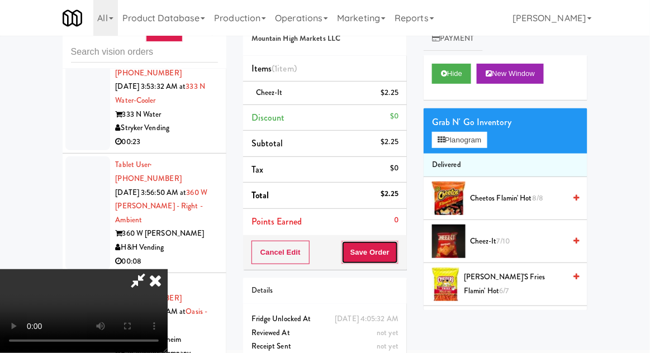
click at [397, 249] on button "Save Order" at bounding box center [370, 252] width 57 height 23
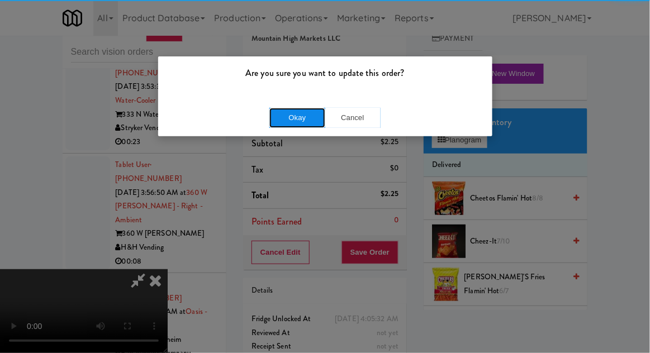
click at [282, 125] on button "Okay" at bounding box center [297, 118] width 56 height 20
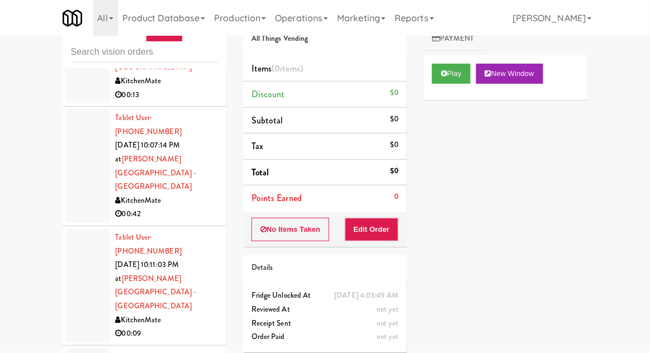
scroll to position [946, 0]
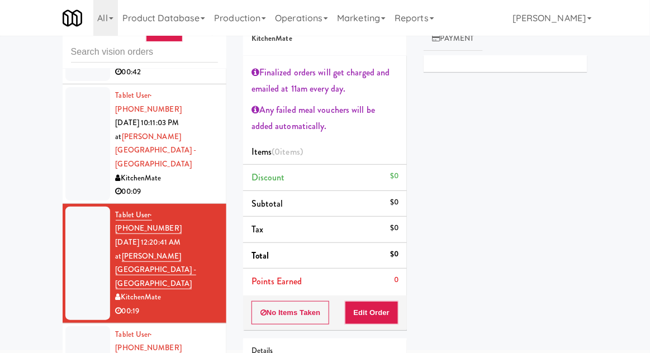
scroll to position [1190, 0]
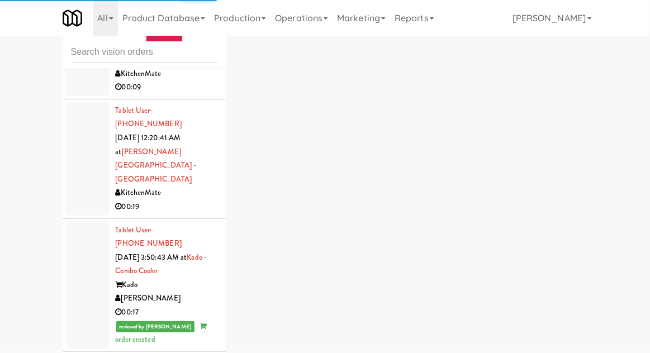
scroll to position [1295, 0]
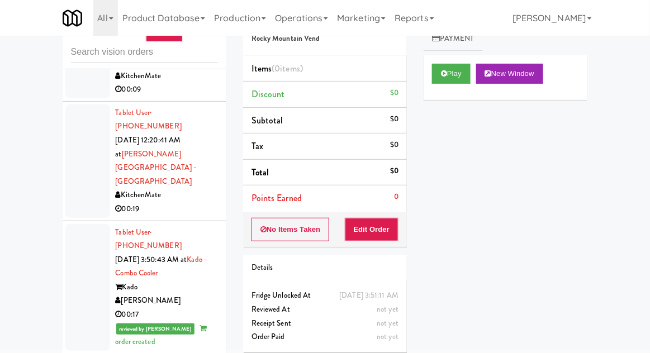
scroll to position [1287, 0]
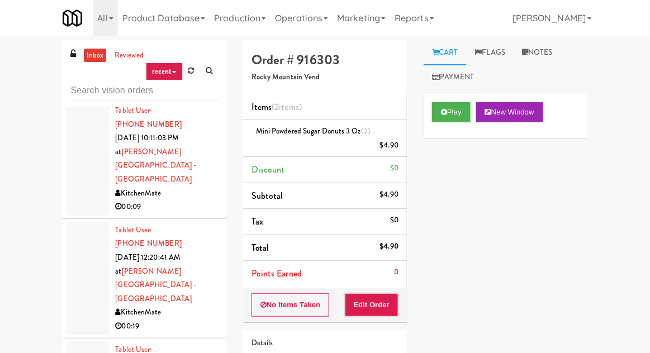
click at [197, 68] on link at bounding box center [191, 71] width 17 height 17
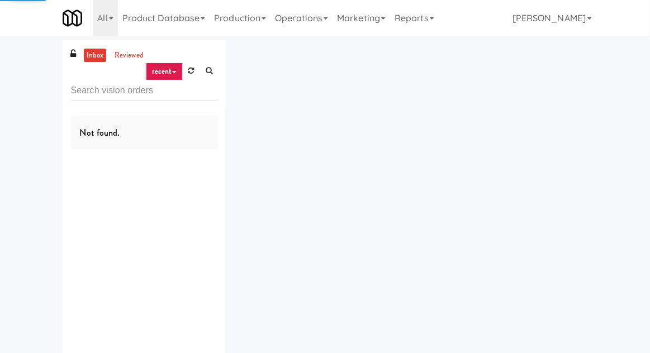
click at [195, 74] on link at bounding box center [191, 71] width 17 height 17
click at [191, 69] on icon at bounding box center [191, 70] width 6 height 7
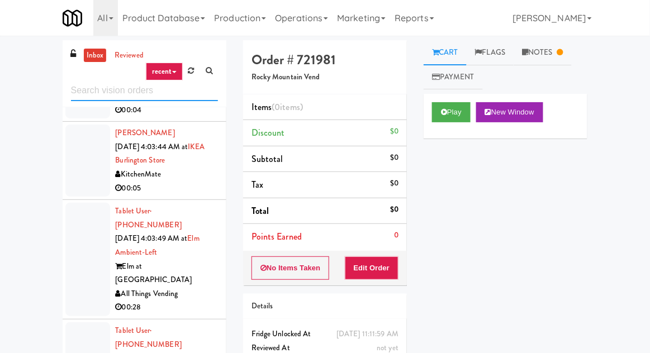
scroll to position [1883, 0]
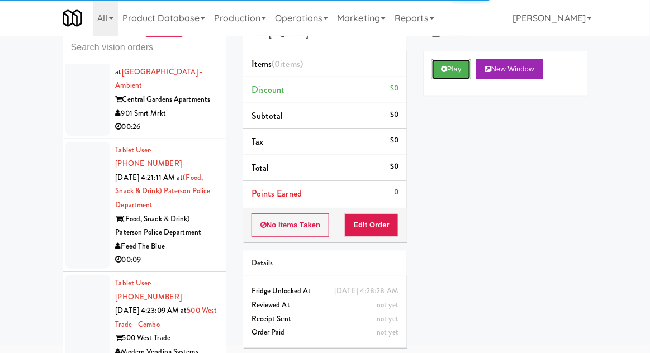
click at [445, 76] on button "Play" at bounding box center [451, 69] width 39 height 20
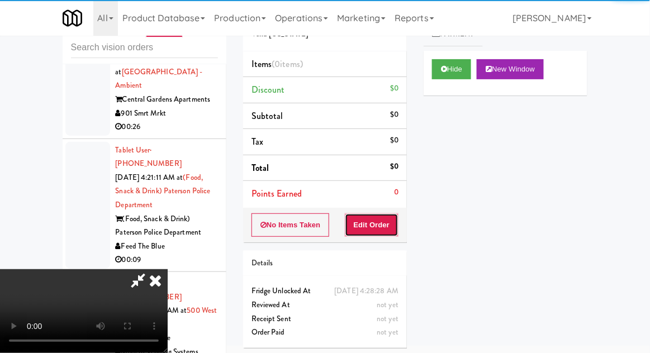
click at [375, 214] on button "Edit Order" at bounding box center [372, 225] width 54 height 23
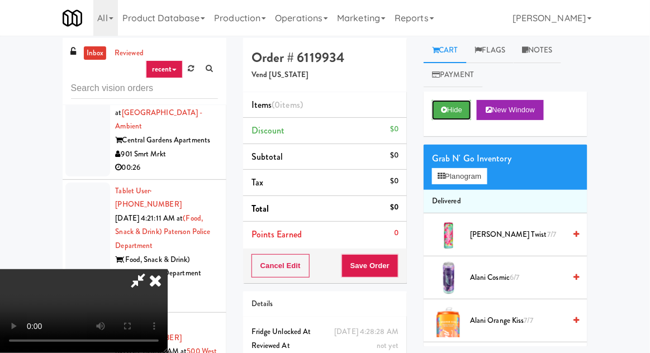
click at [462, 111] on button "Hide" at bounding box center [451, 110] width 39 height 20
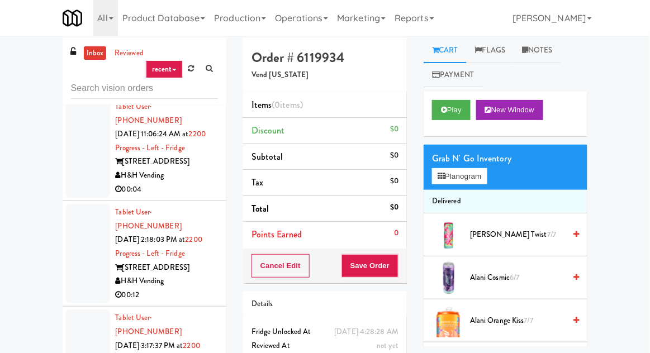
click at [78, 204] on div at bounding box center [87, 254] width 45 height 100
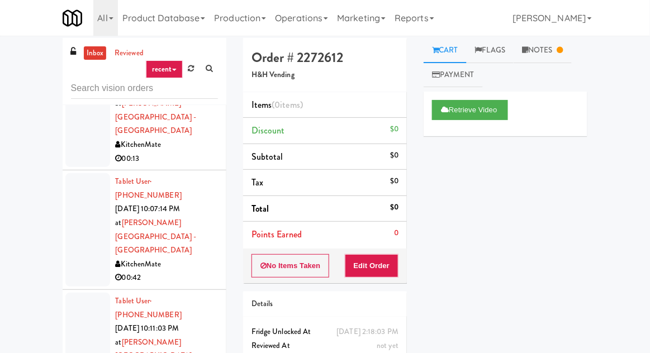
click at [87, 293] on div at bounding box center [87, 349] width 45 height 113
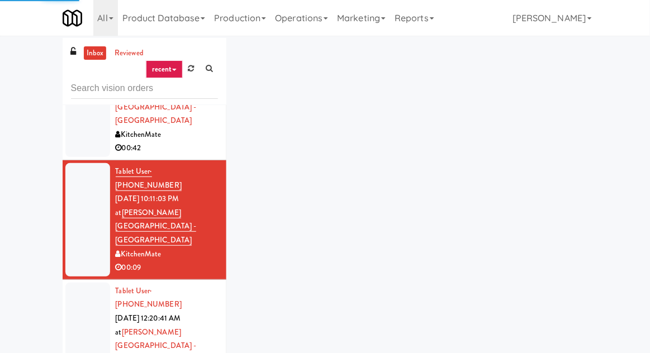
scroll to position [1224, 0]
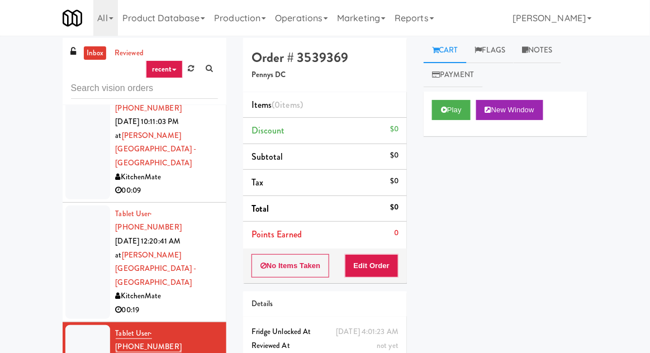
scroll to position [1223, 0]
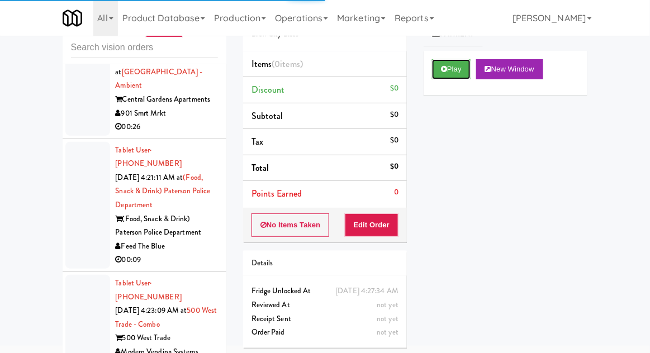
click at [458, 78] on button "Play" at bounding box center [451, 69] width 39 height 20
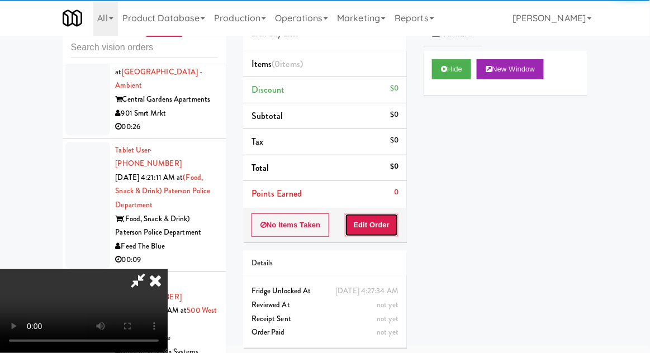
click at [378, 222] on button "Edit Order" at bounding box center [372, 225] width 54 height 23
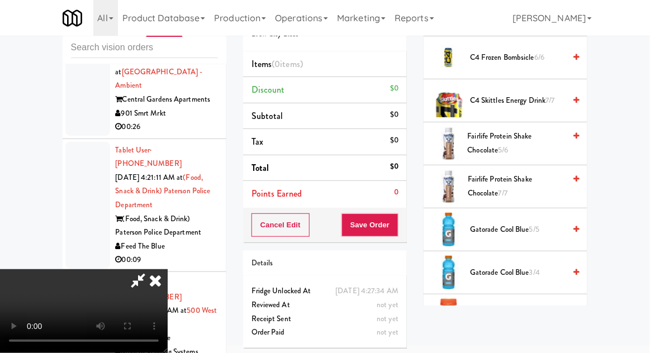
scroll to position [285, 0]
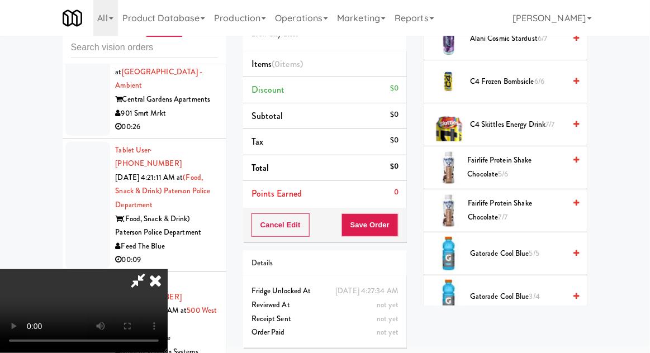
click at [530, 205] on span "Fairlife Protein Shake Chocolate 7/7" at bounding box center [516, 210] width 97 height 27
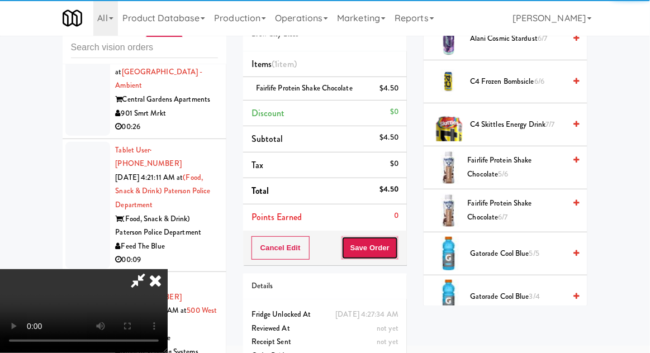
click at [397, 249] on button "Save Order" at bounding box center [370, 247] width 57 height 23
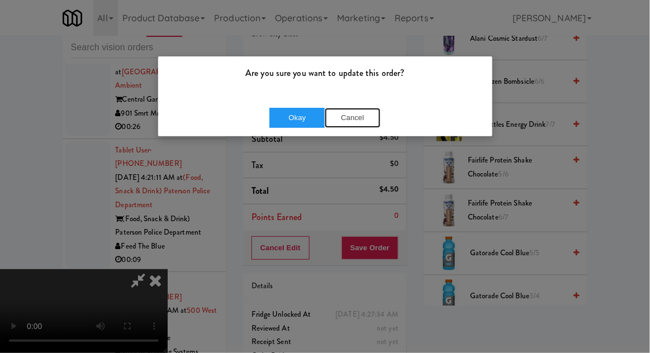
click at [360, 126] on button "Cancel" at bounding box center [353, 118] width 56 height 20
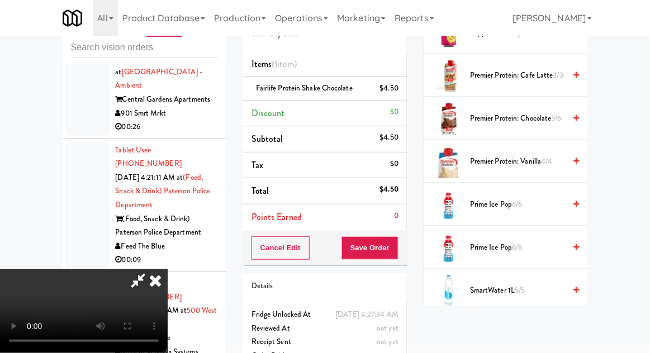
scroll to position [1205, 0]
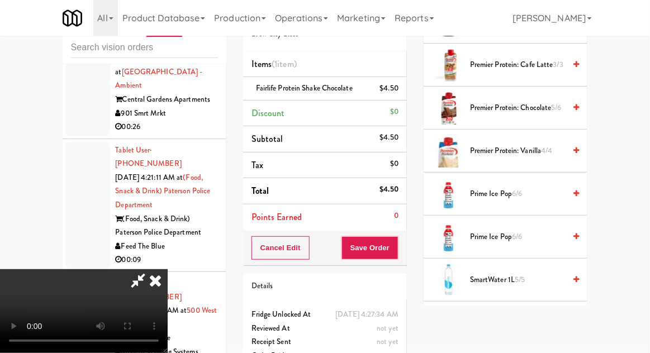
click at [538, 191] on span "Prime Ice Pop 6/6" at bounding box center [517, 194] width 95 height 14
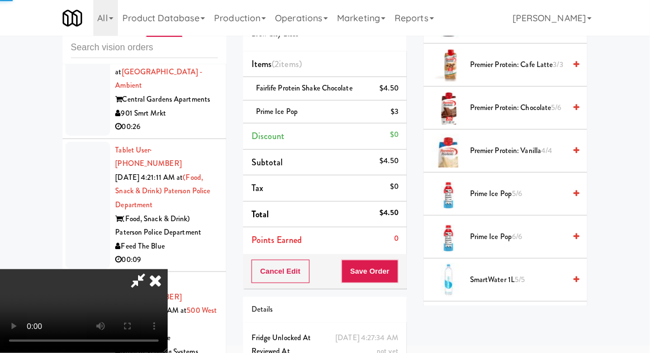
click at [396, 264] on button "Save Order" at bounding box center [370, 271] width 57 height 23
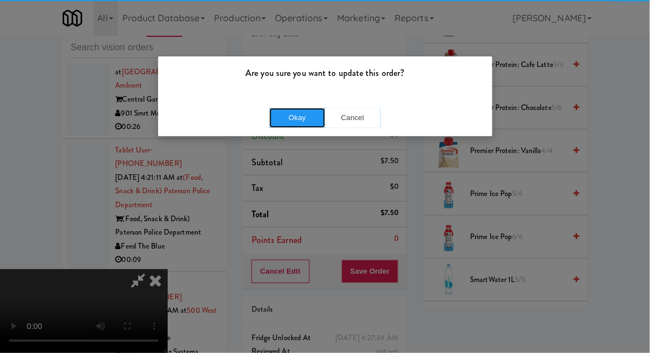
click at [315, 113] on button "Okay" at bounding box center [297, 118] width 56 height 20
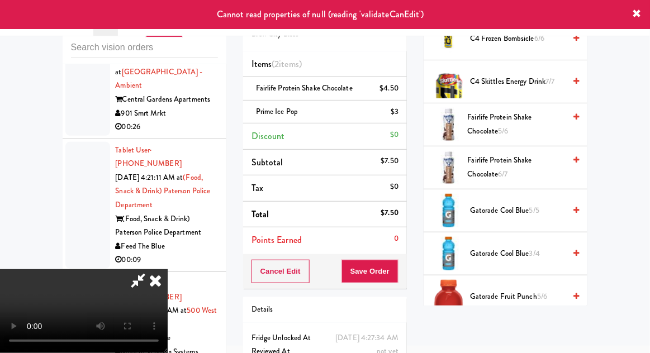
scroll to position [0, 0]
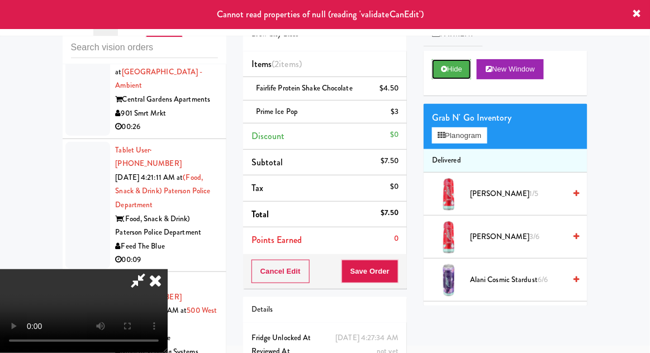
click at [463, 74] on button "Hide" at bounding box center [451, 69] width 39 height 20
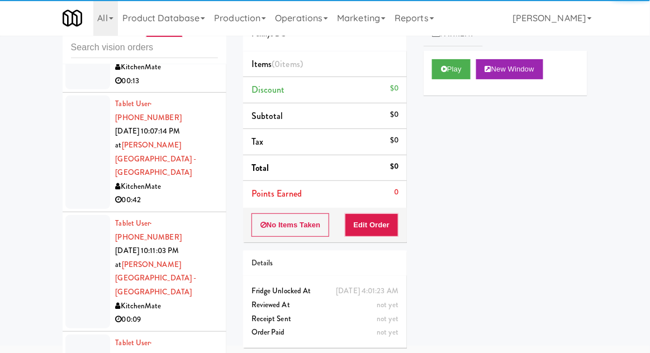
scroll to position [1055, 0]
